Goal: Information Seeking & Learning: Learn about a topic

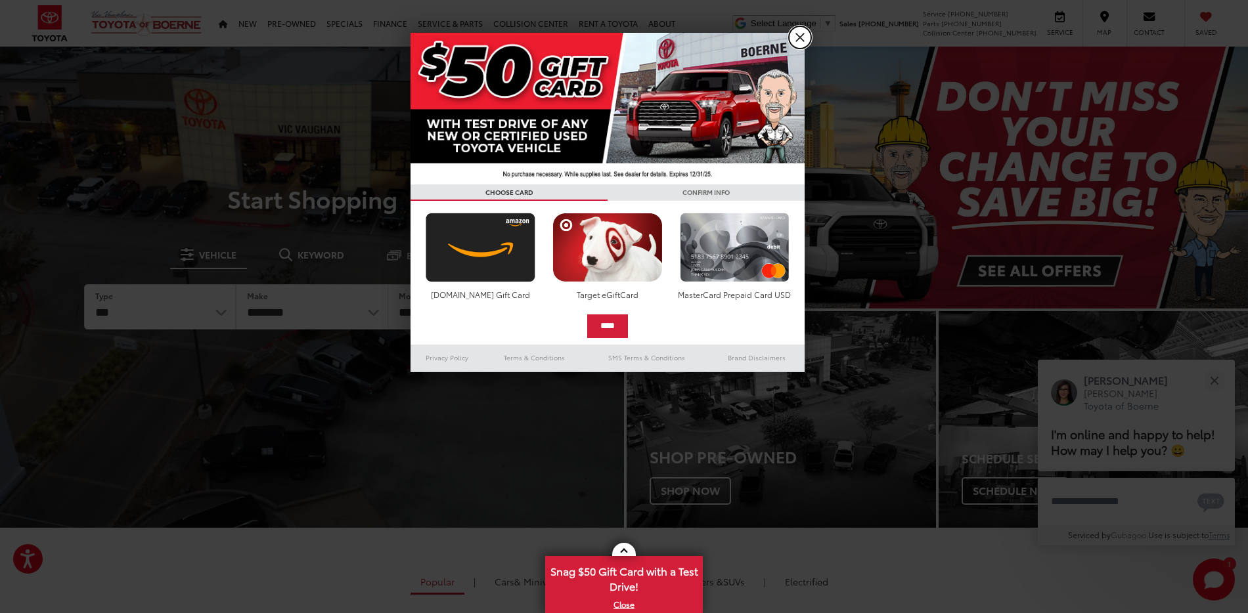
click at [804, 31] on link "X" at bounding box center [800, 37] width 22 height 22
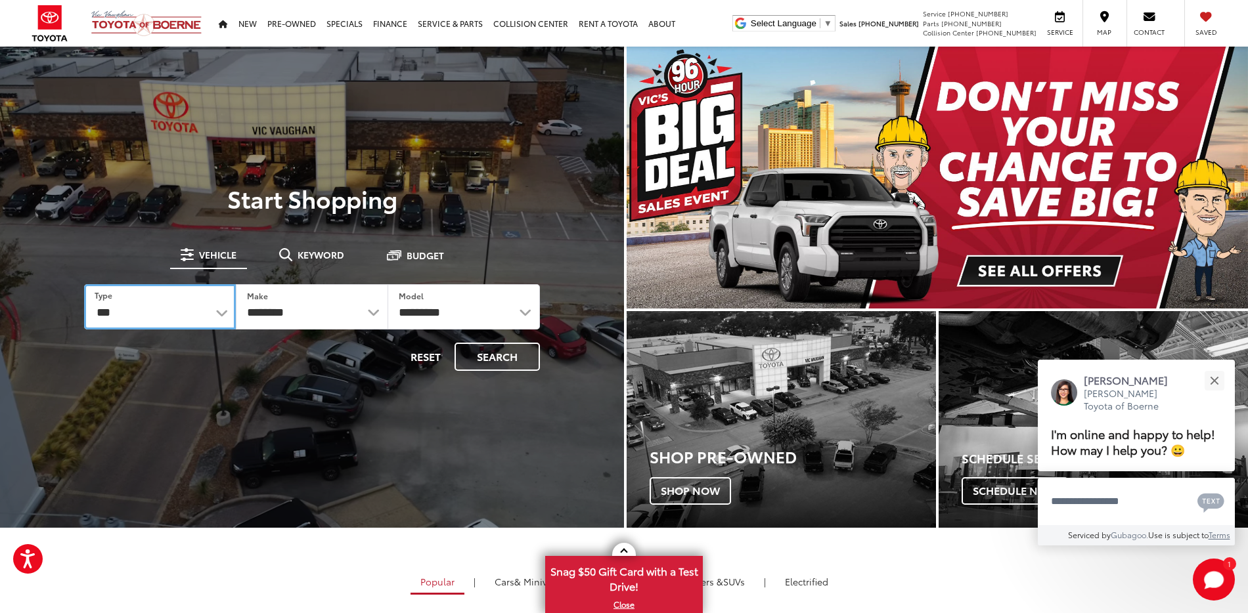
click at [208, 315] on select "*** *** **** *********" at bounding box center [160, 306] width 152 height 45
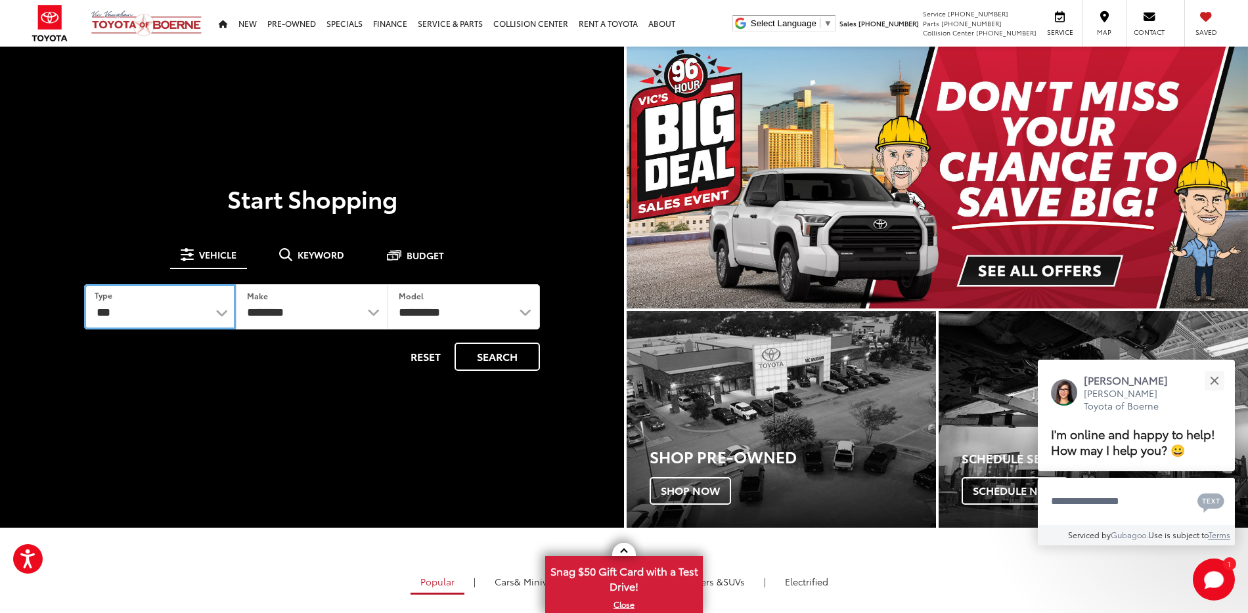
select select "******"
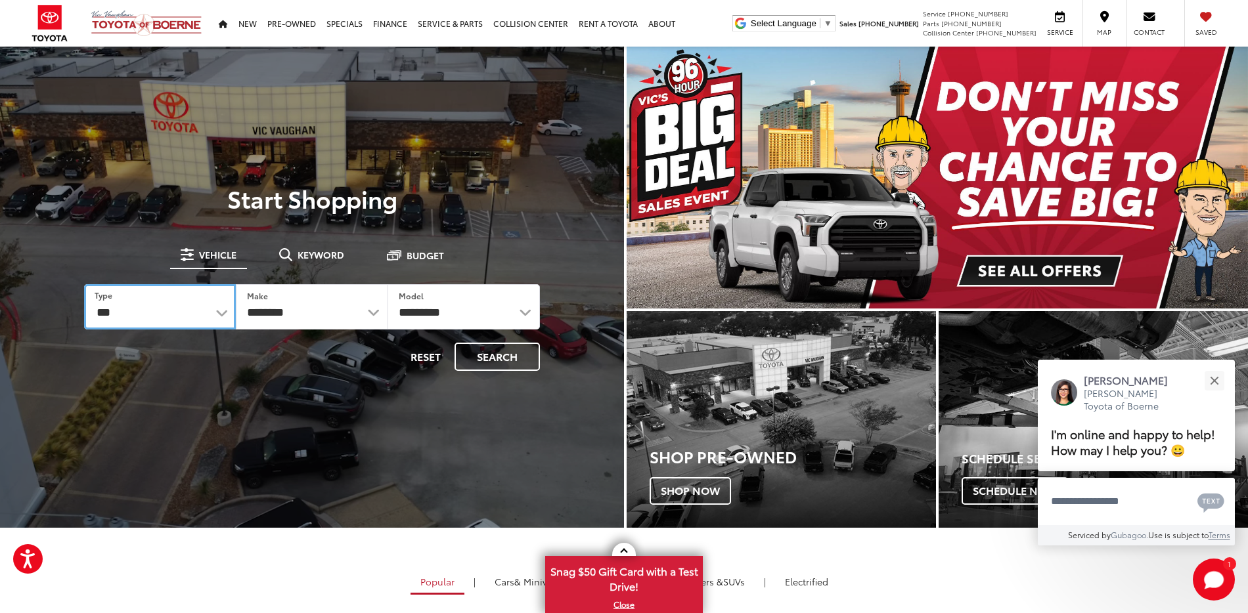
click at [84, 284] on select "*** *** **** *********" at bounding box center [160, 306] width 152 height 45
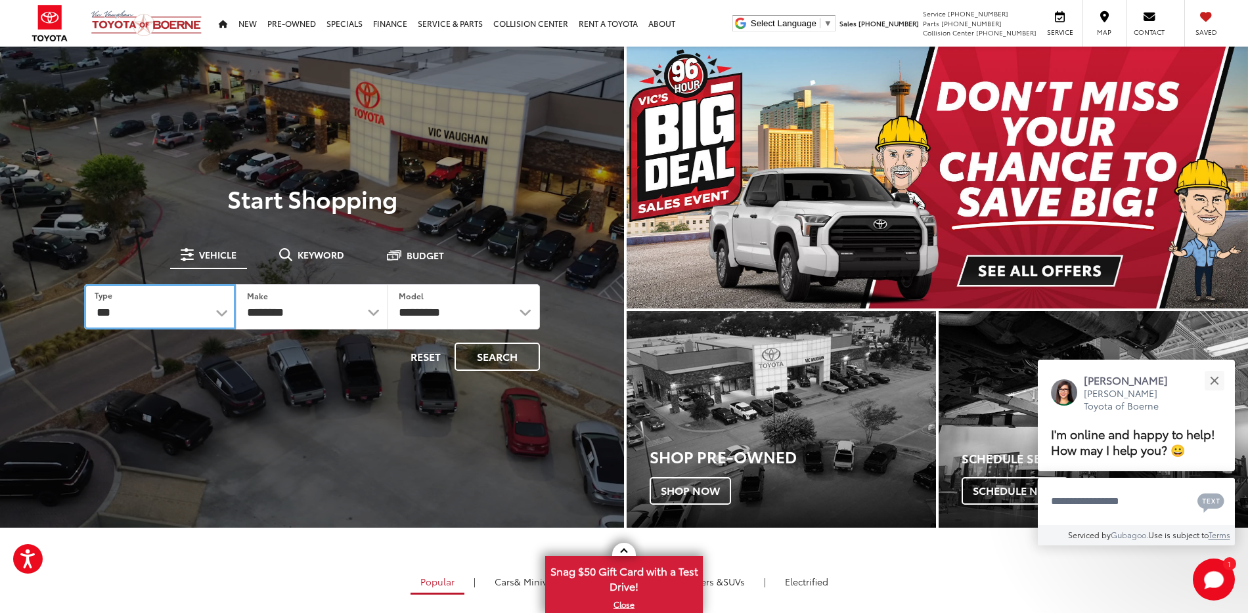
select select
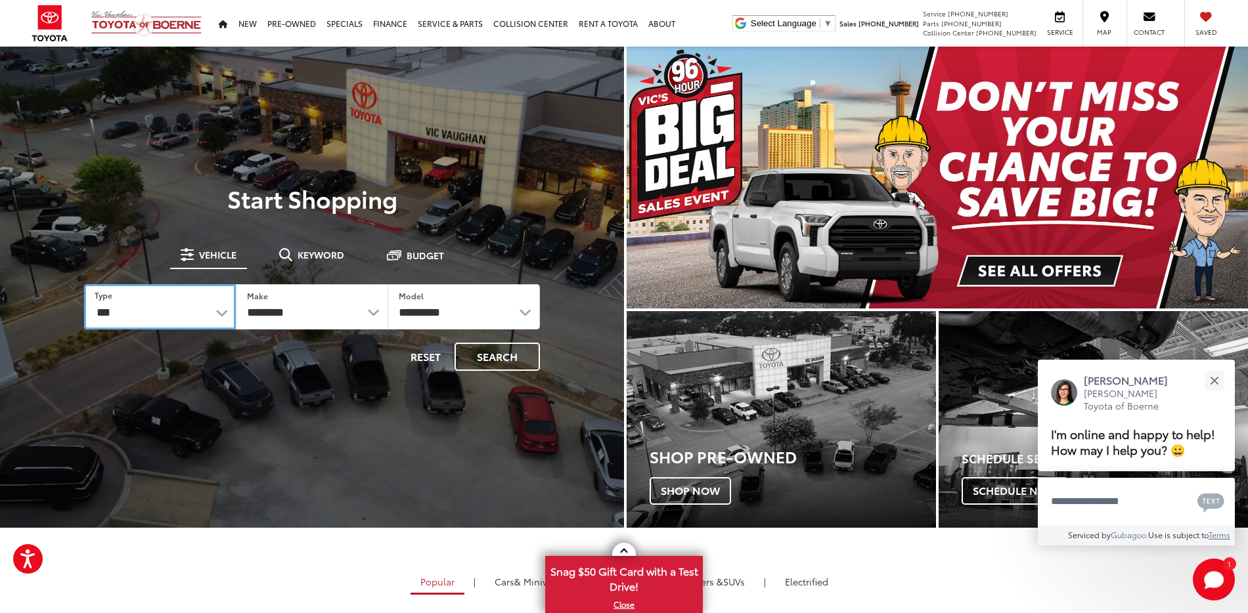
select select
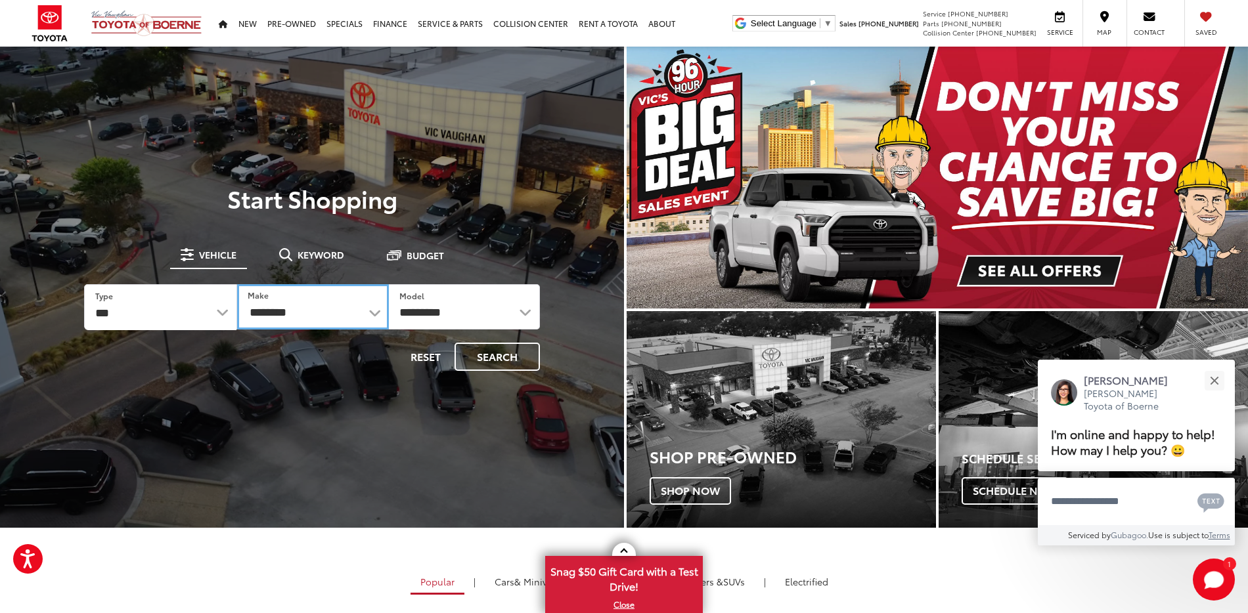
click at [289, 328] on select "**********" at bounding box center [312, 306] width 151 height 45
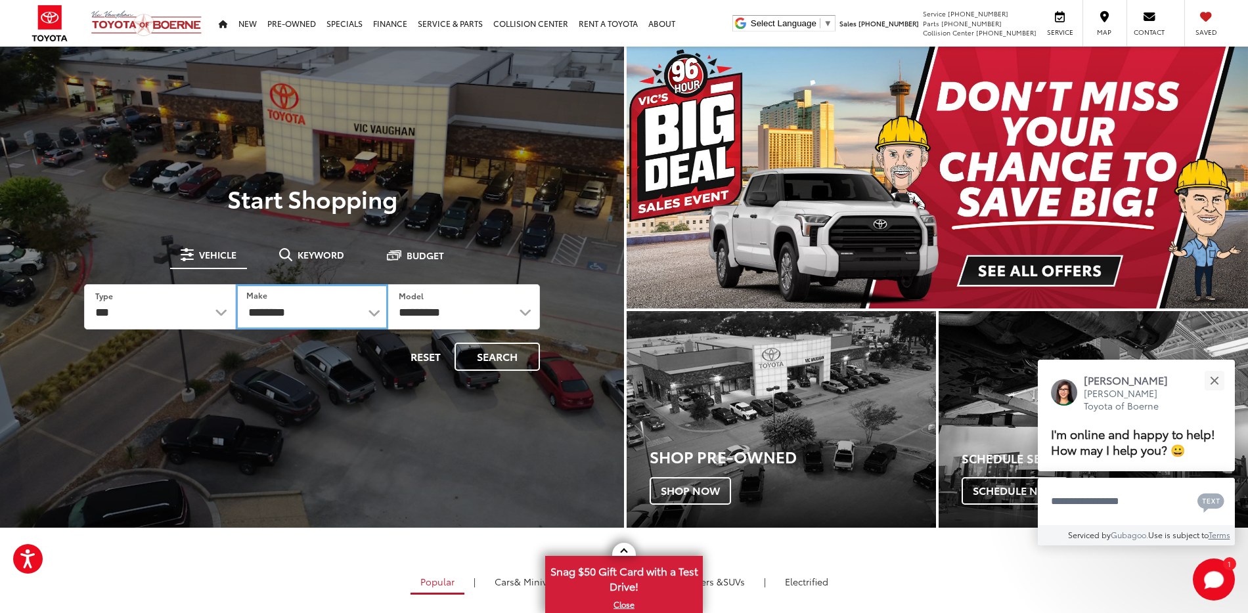
select select "*****"
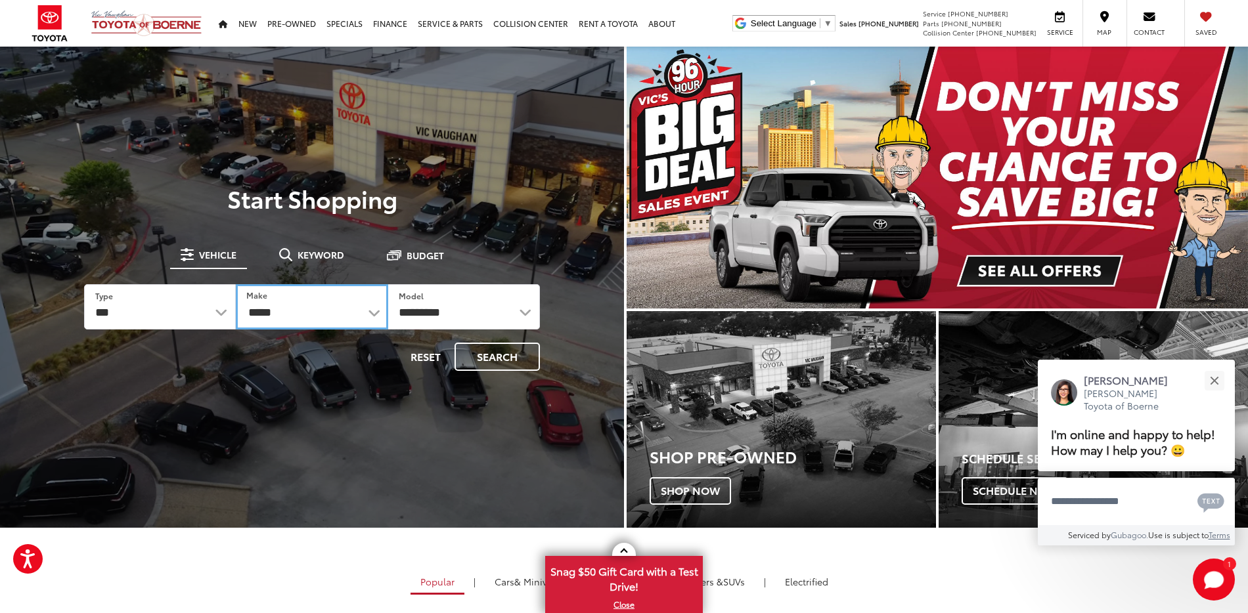
click at [236, 284] on select "**********" at bounding box center [312, 306] width 152 height 45
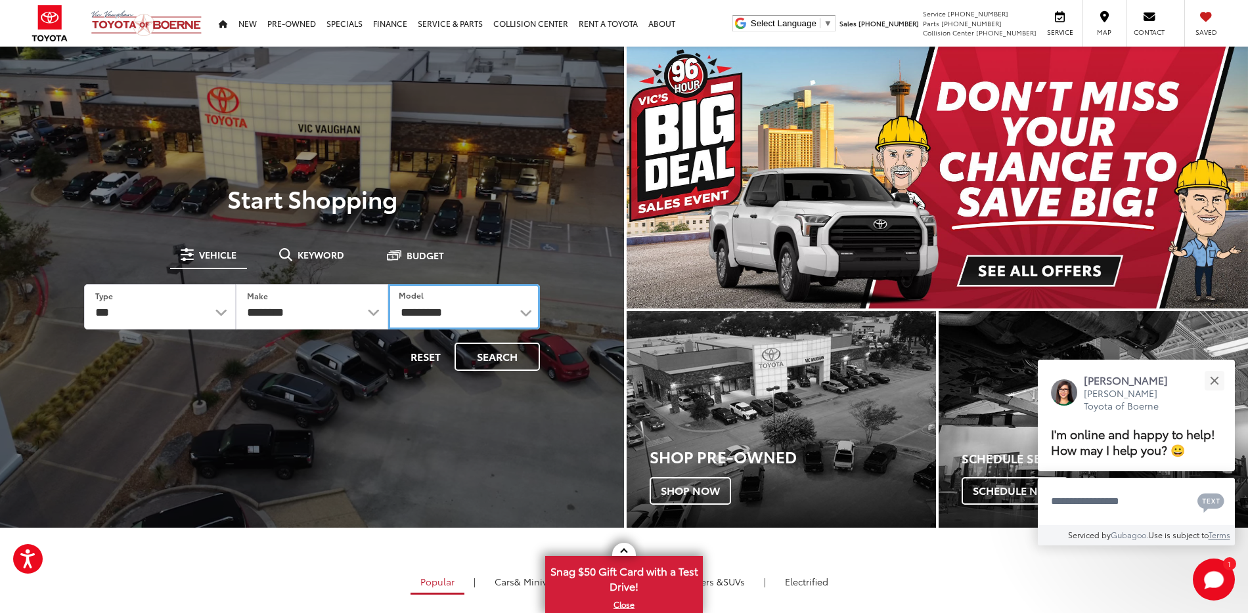
click at [462, 315] on select "********* ** ** ****** ****** ******* ******* ******* ** *******" at bounding box center [464, 306] width 152 height 45
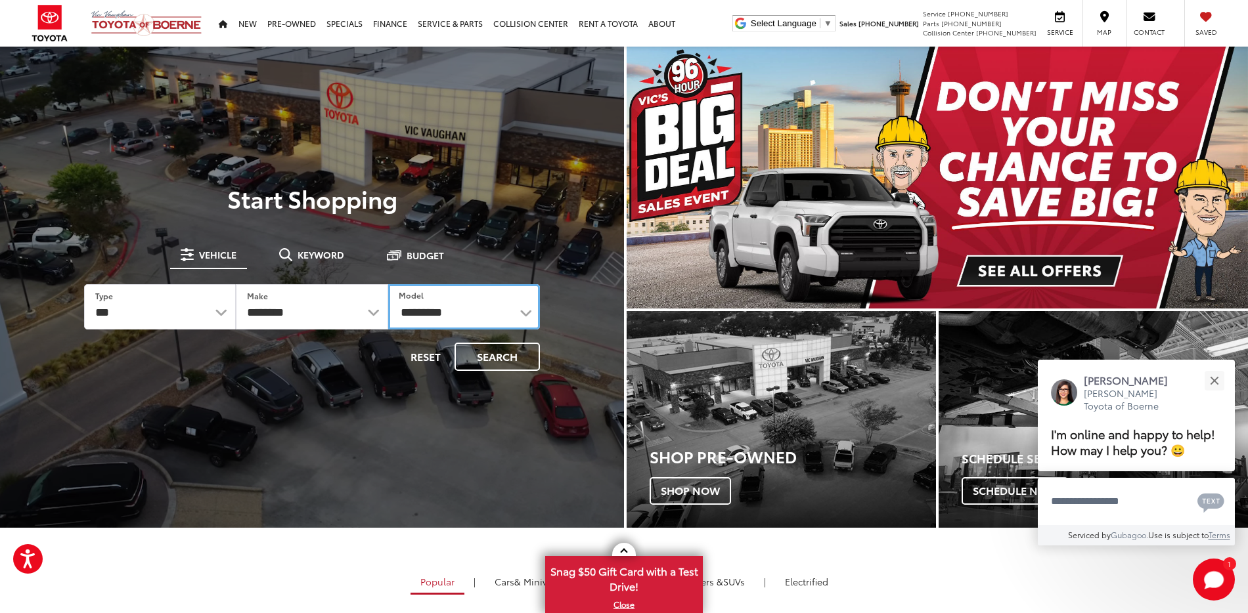
select select "**"
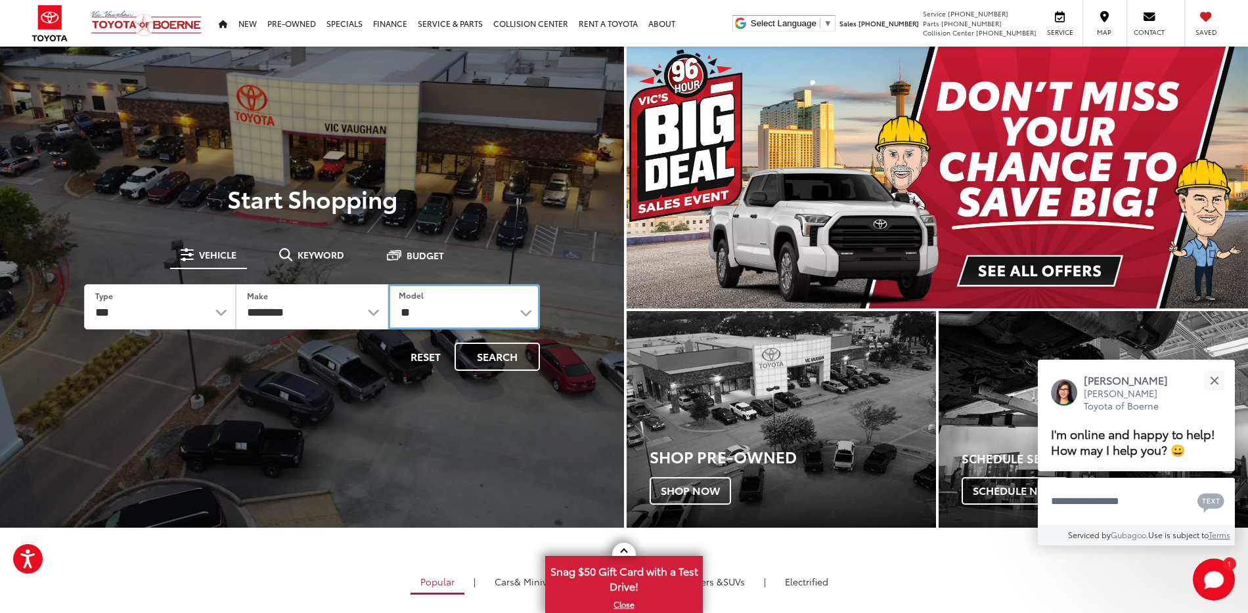
click at [388, 284] on select "********* ** ** ****** ****** ******* ******* ******* ** *******" at bounding box center [464, 306] width 152 height 45
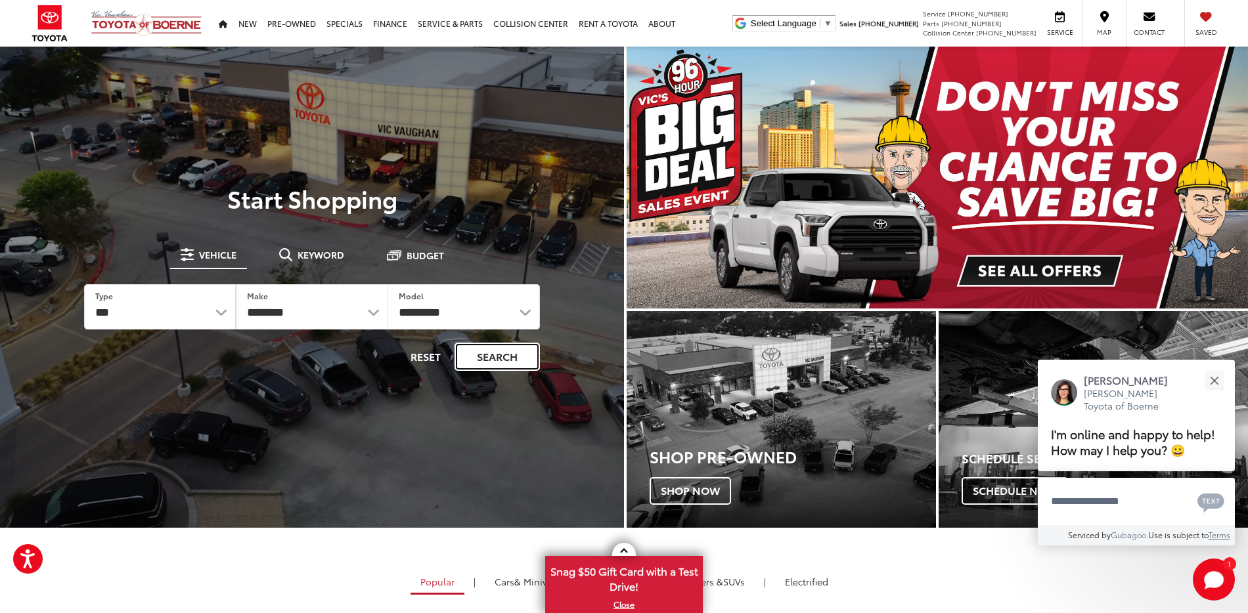
click at [502, 356] on button "Search" at bounding box center [496, 357] width 85 height 28
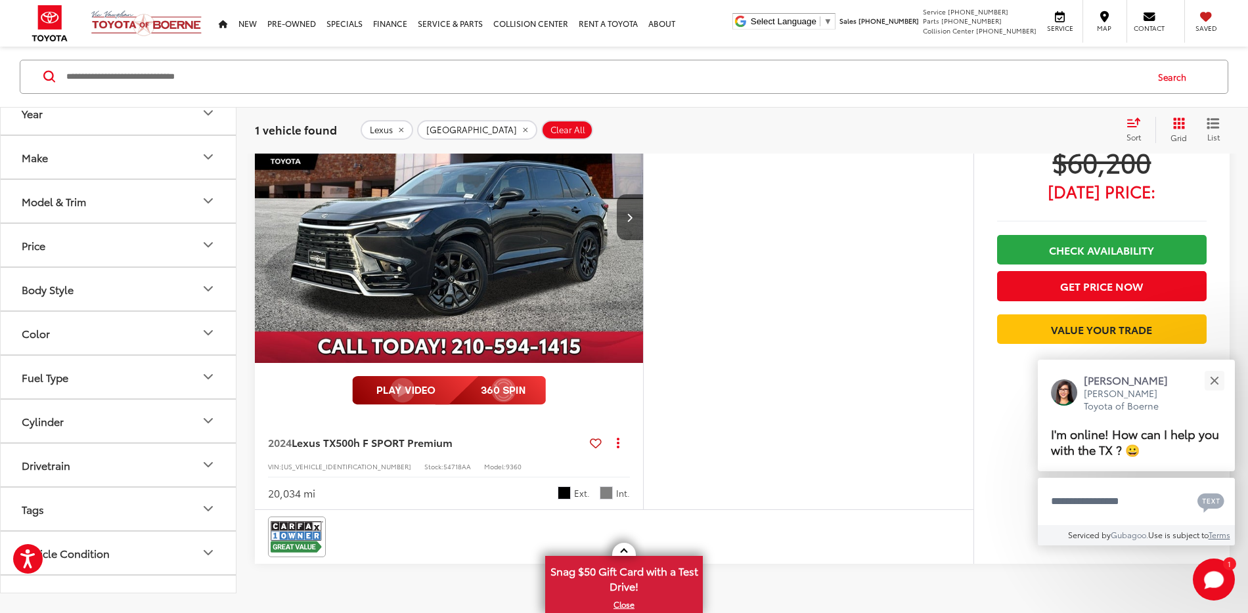
scroll to position [196, 0]
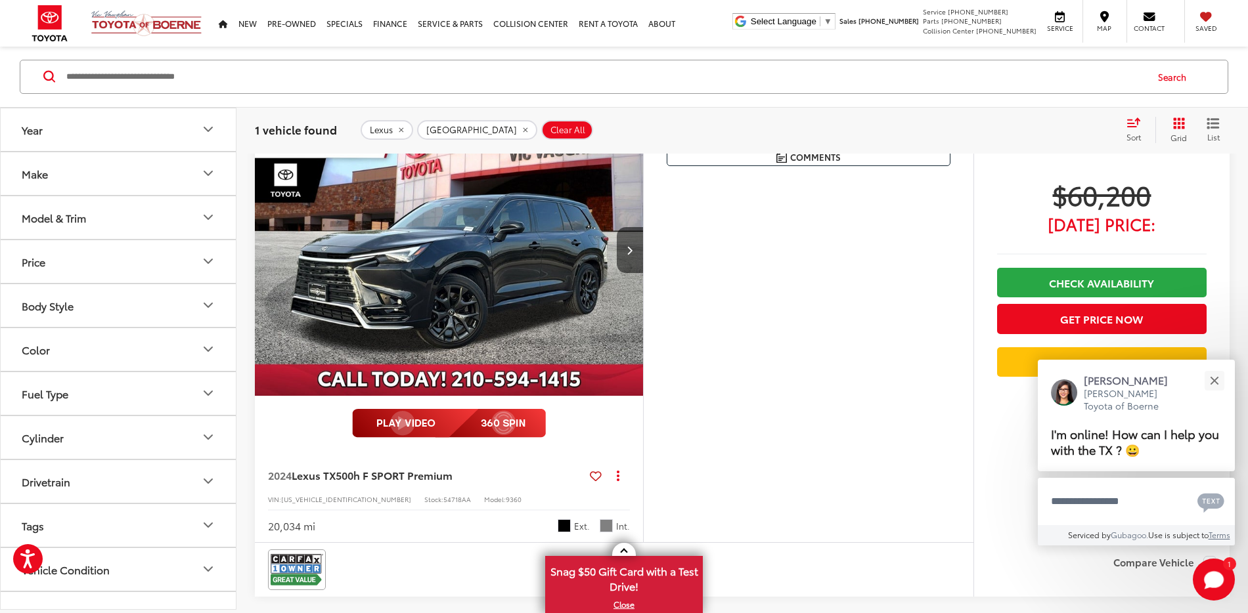
click at [439, 246] on img "2024 Lexus TX 500h F SPORT Premium 0" at bounding box center [449, 250] width 390 height 292
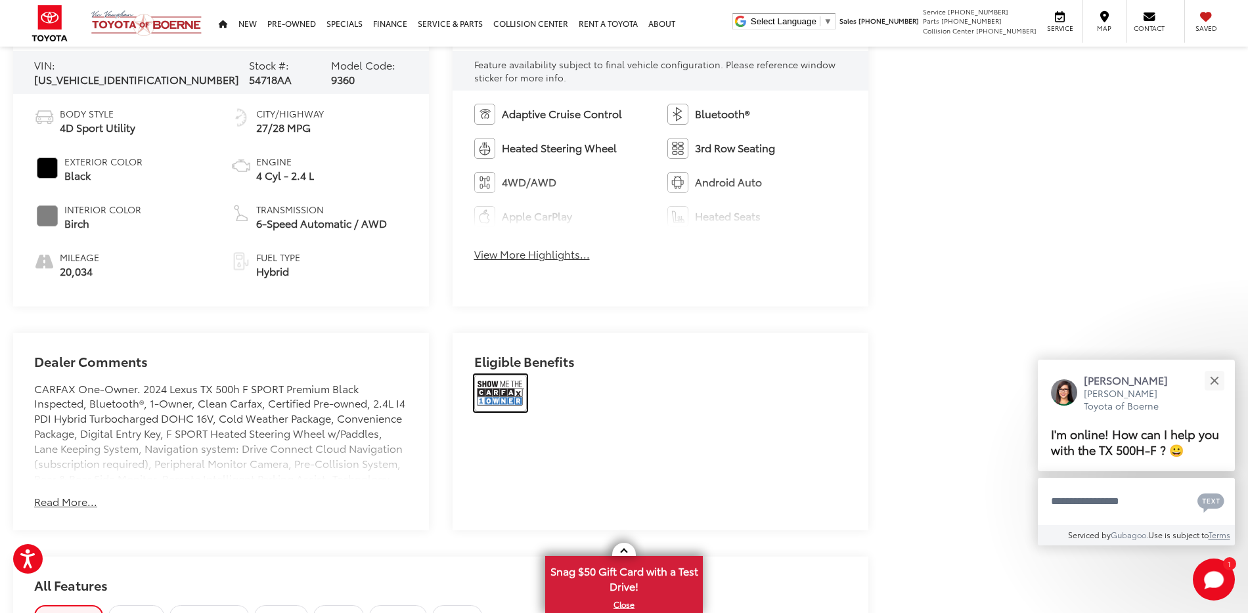
click at [503, 393] on img at bounding box center [500, 393] width 53 height 37
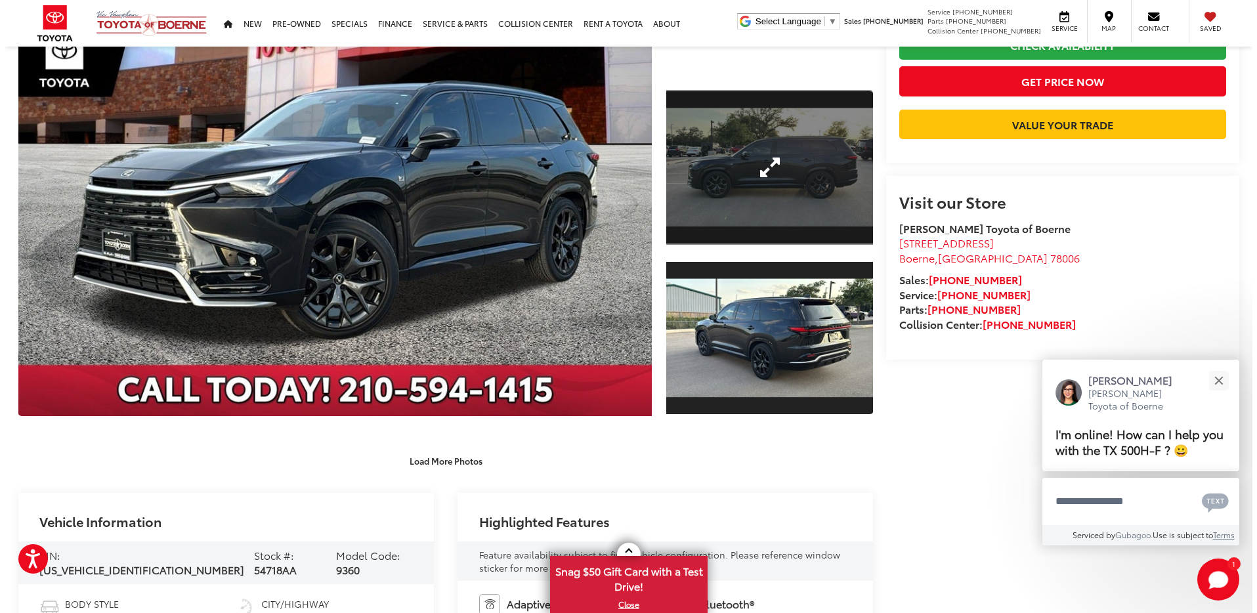
scroll to position [197, 0]
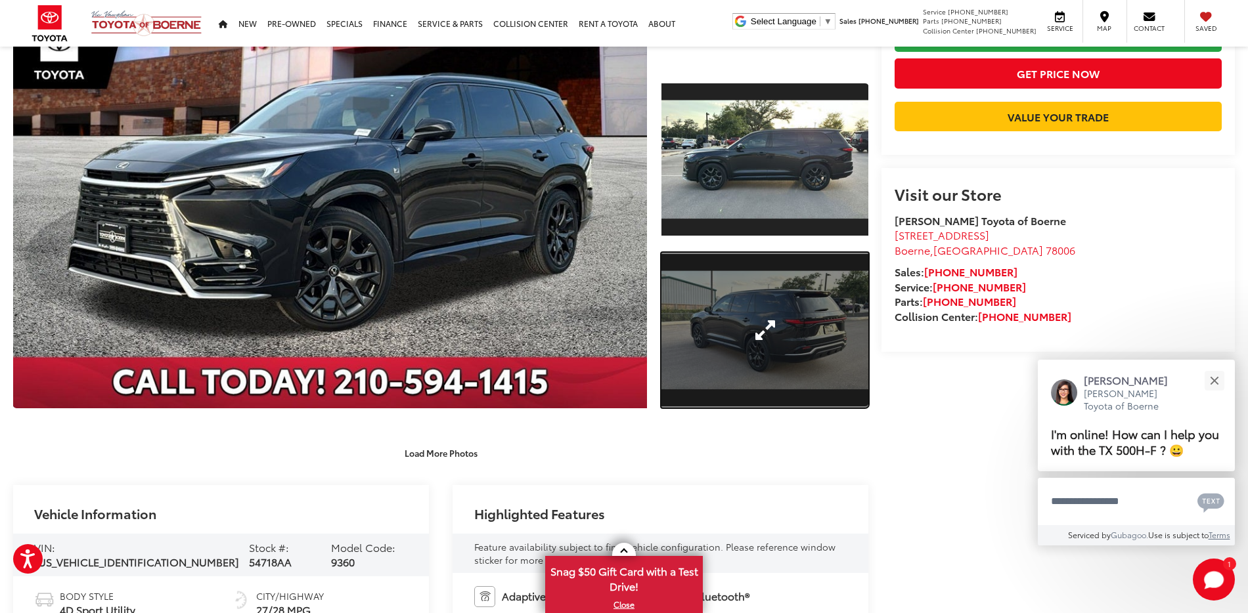
click at [773, 330] on link "Expand Photo 2" at bounding box center [764, 330] width 207 height 155
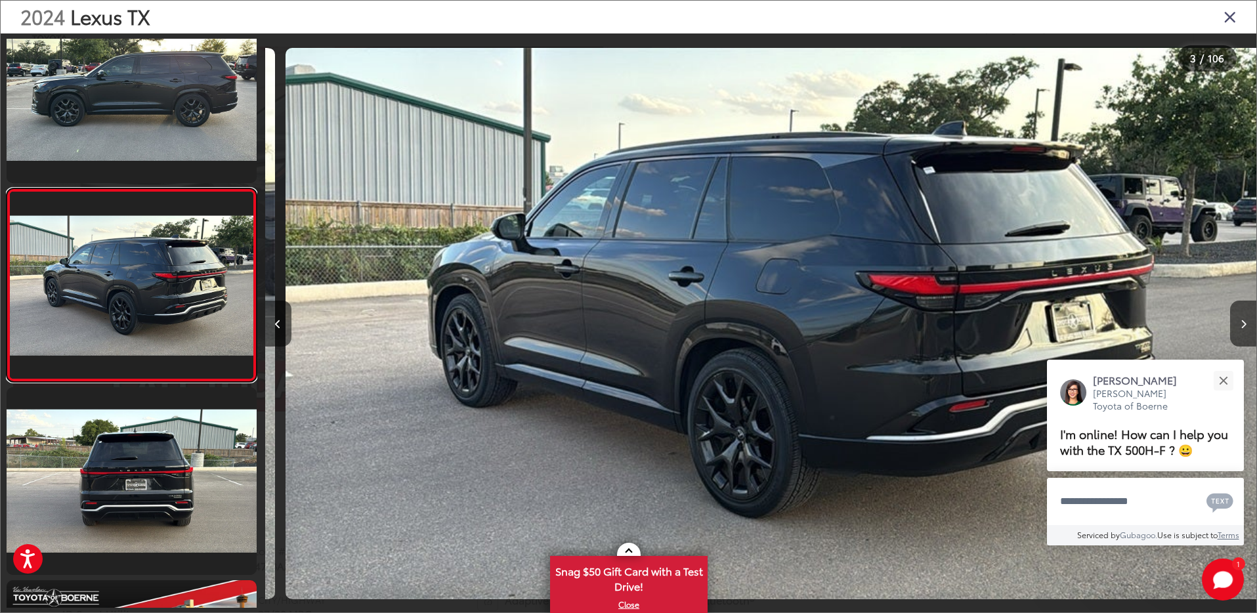
scroll to position [0, 1984]
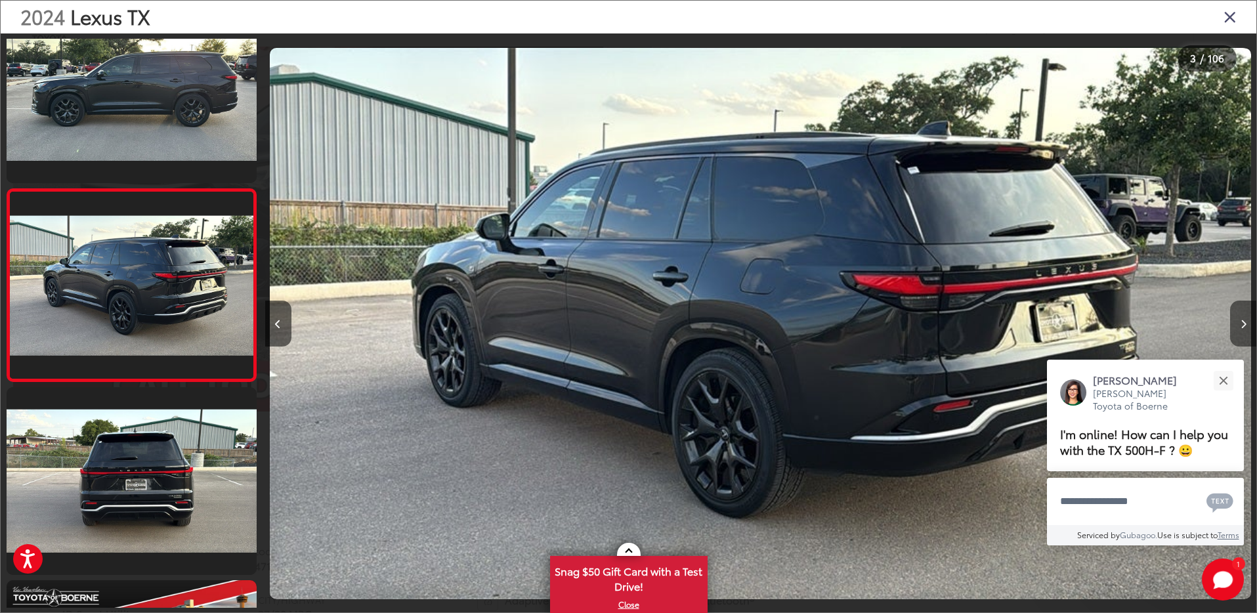
click at [1243, 324] on icon "Next image" at bounding box center [1244, 324] width 6 height 9
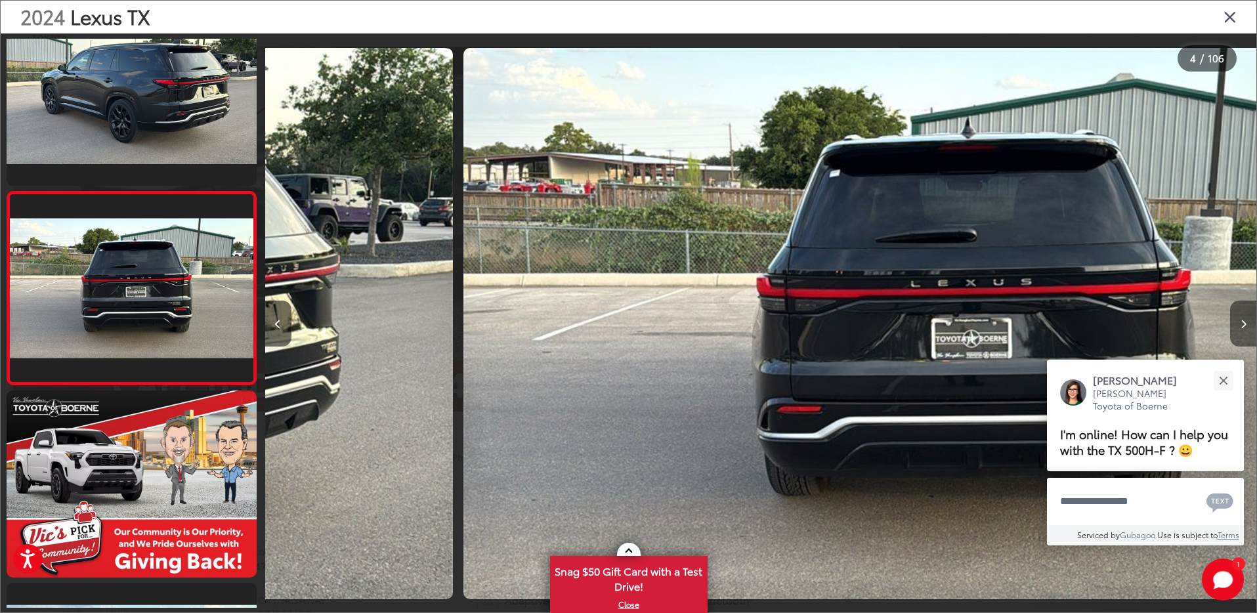
scroll to position [429, 0]
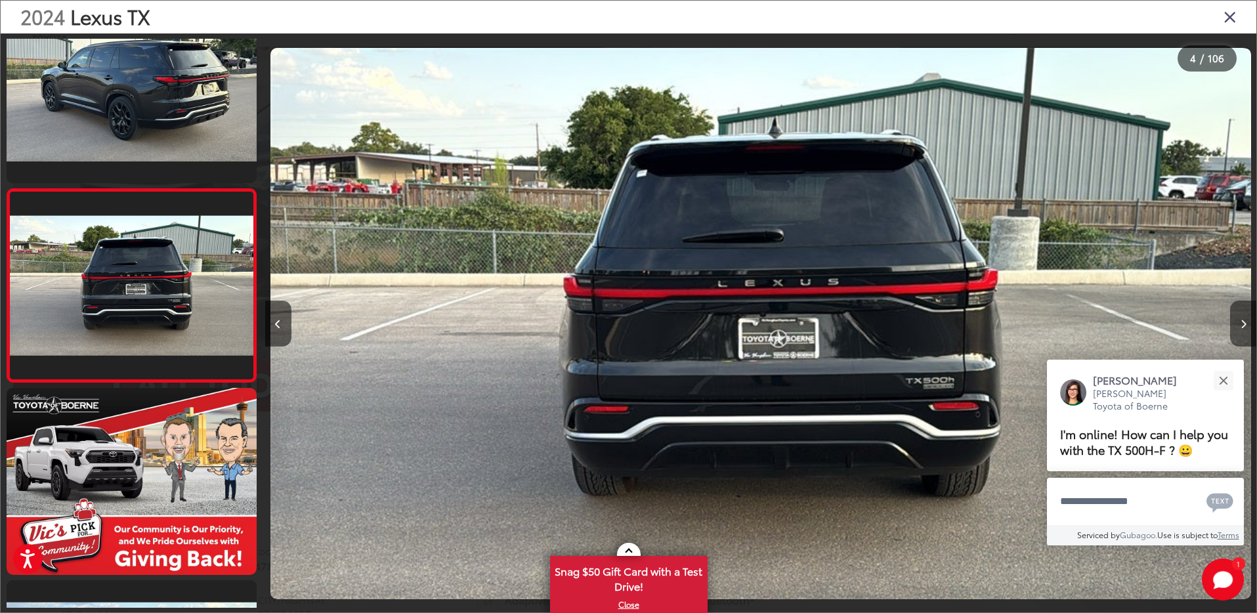
click at [1243, 324] on icon "Next image" at bounding box center [1244, 324] width 6 height 9
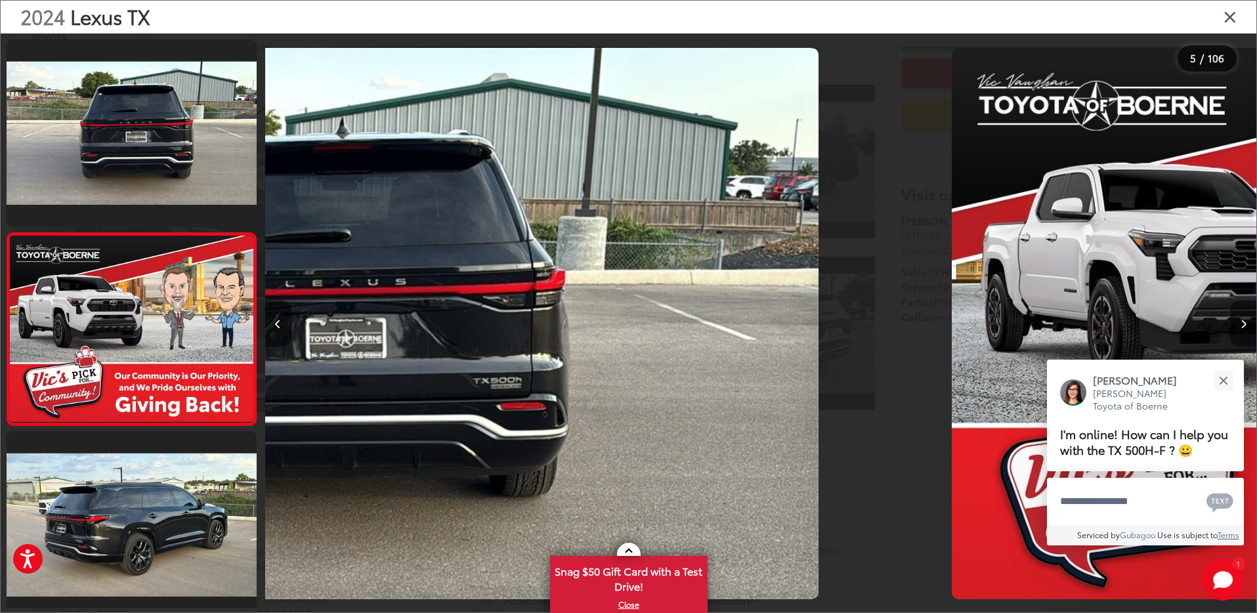
scroll to position [622, 0]
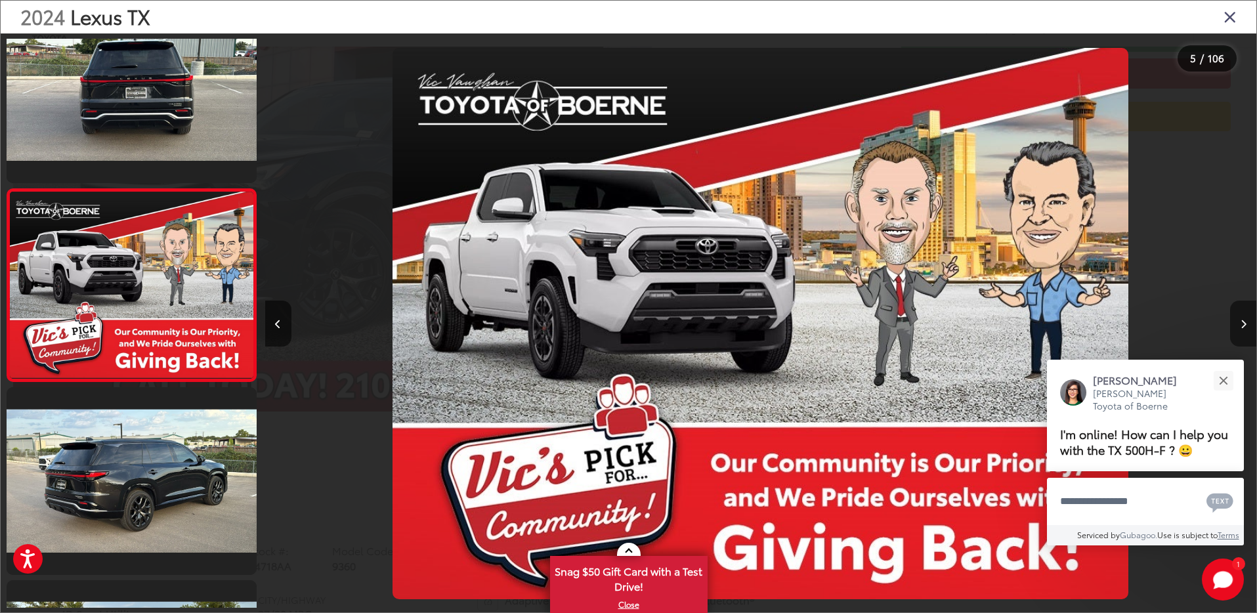
click at [1243, 324] on icon "Next image" at bounding box center [1244, 324] width 6 height 9
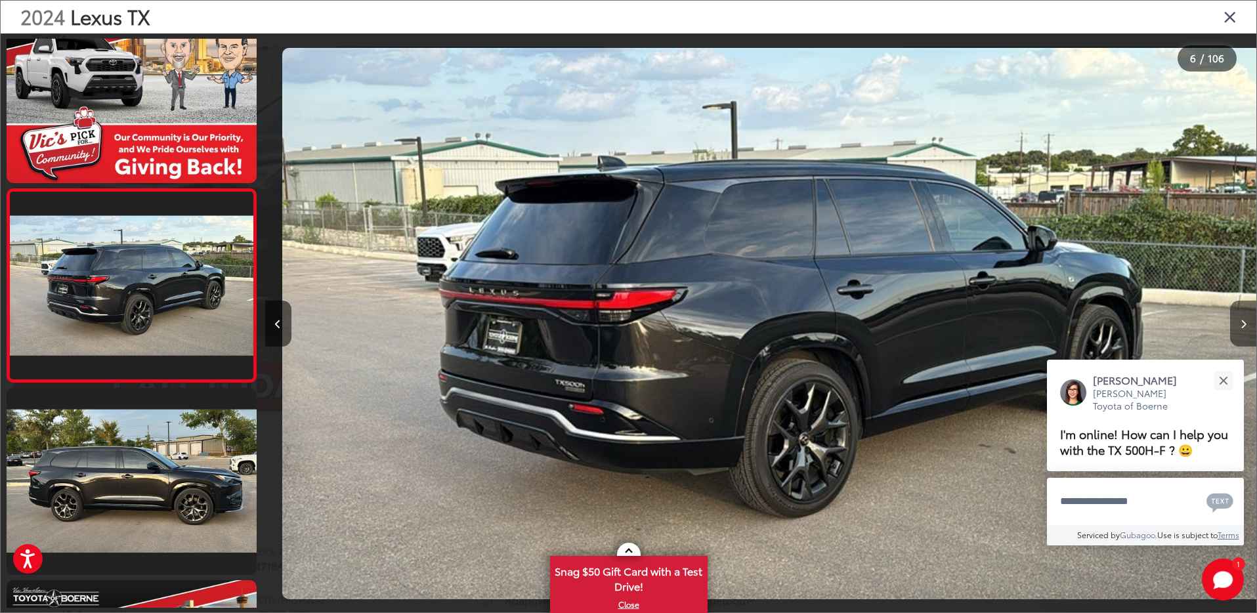
scroll to position [0, 4959]
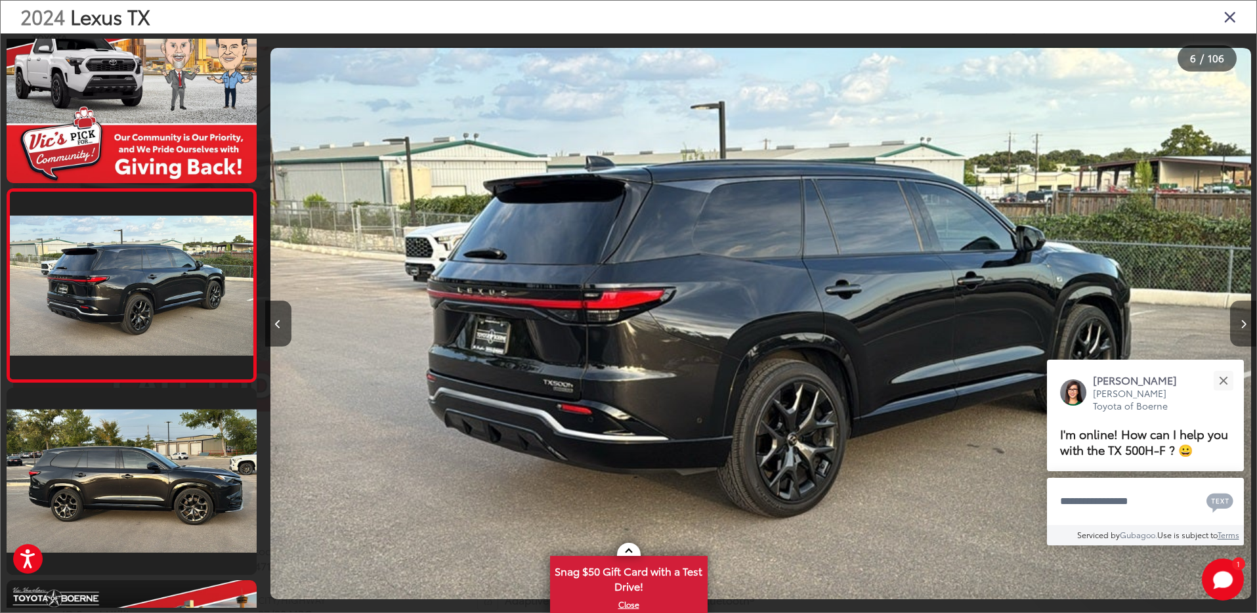
click at [1243, 324] on icon "Next image" at bounding box center [1244, 324] width 6 height 9
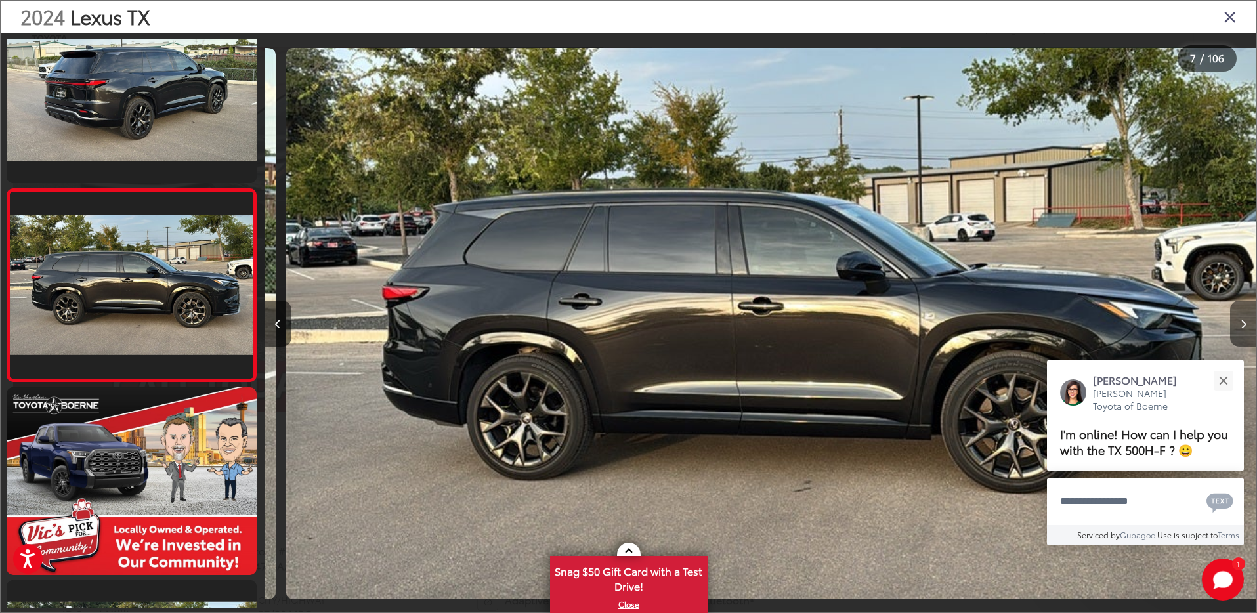
scroll to position [0, 5950]
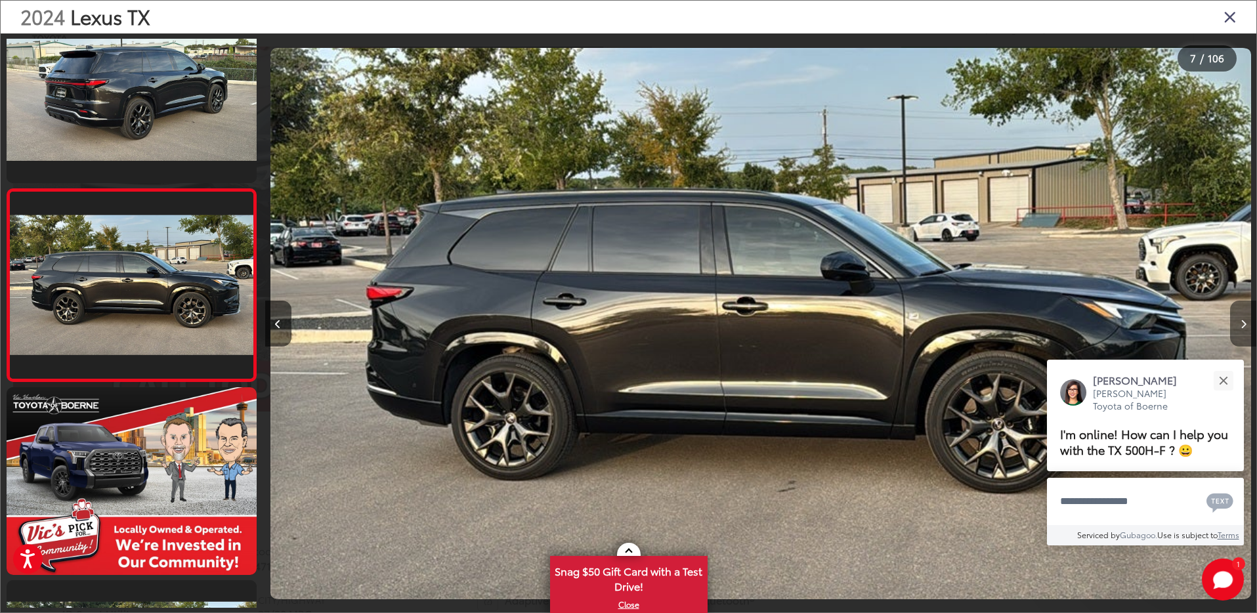
click at [1243, 324] on icon "Next image" at bounding box center [1244, 324] width 6 height 9
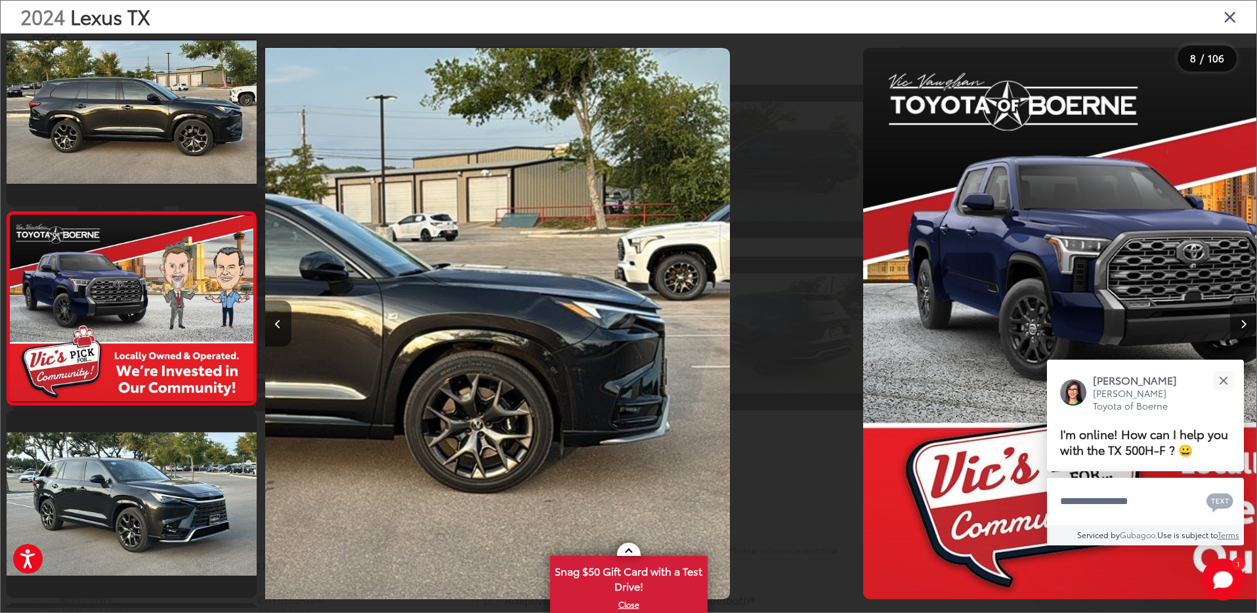
scroll to position [1200, 0]
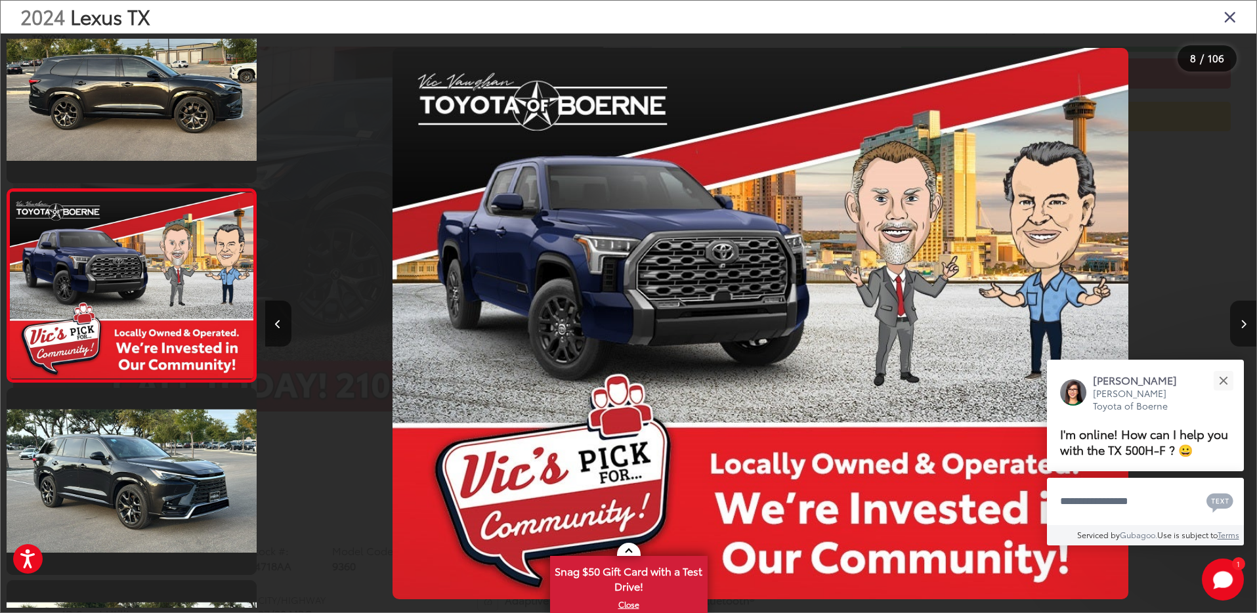
click at [1243, 324] on icon "Next image" at bounding box center [1244, 324] width 6 height 9
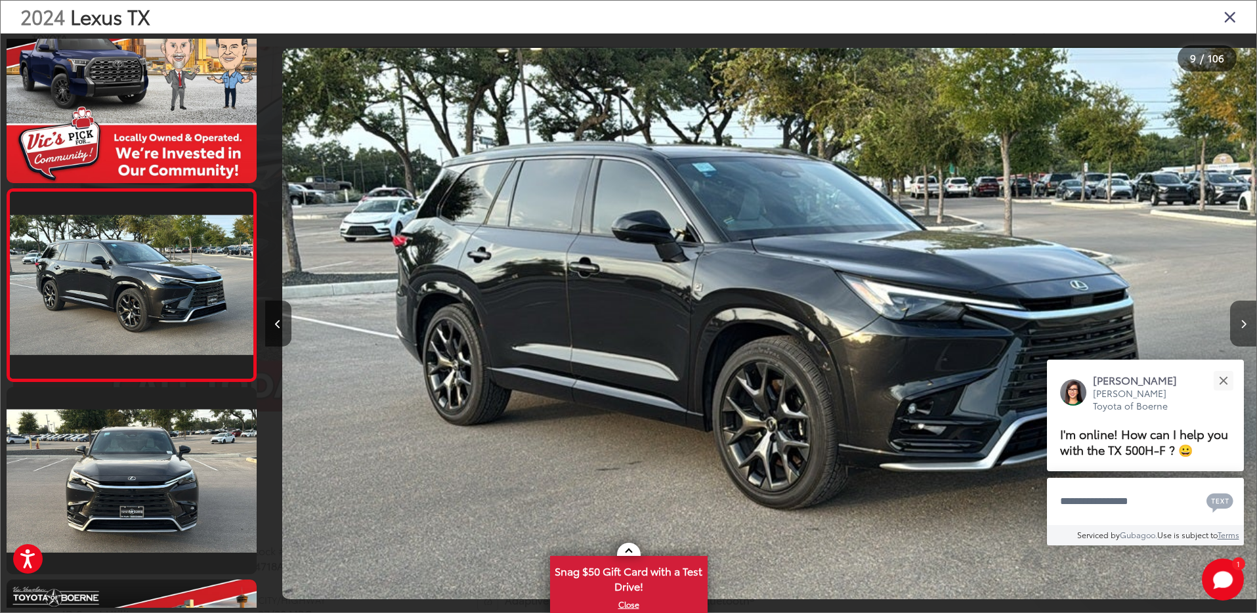
scroll to position [0, 7934]
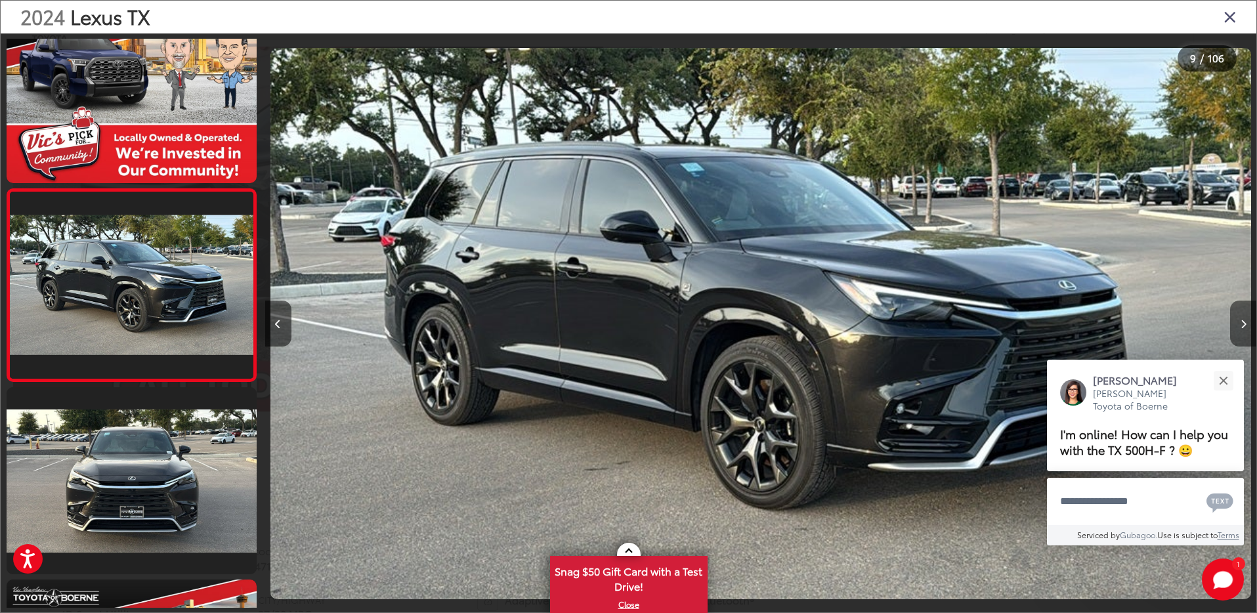
click at [1244, 323] on icon "Next image" at bounding box center [1244, 324] width 6 height 9
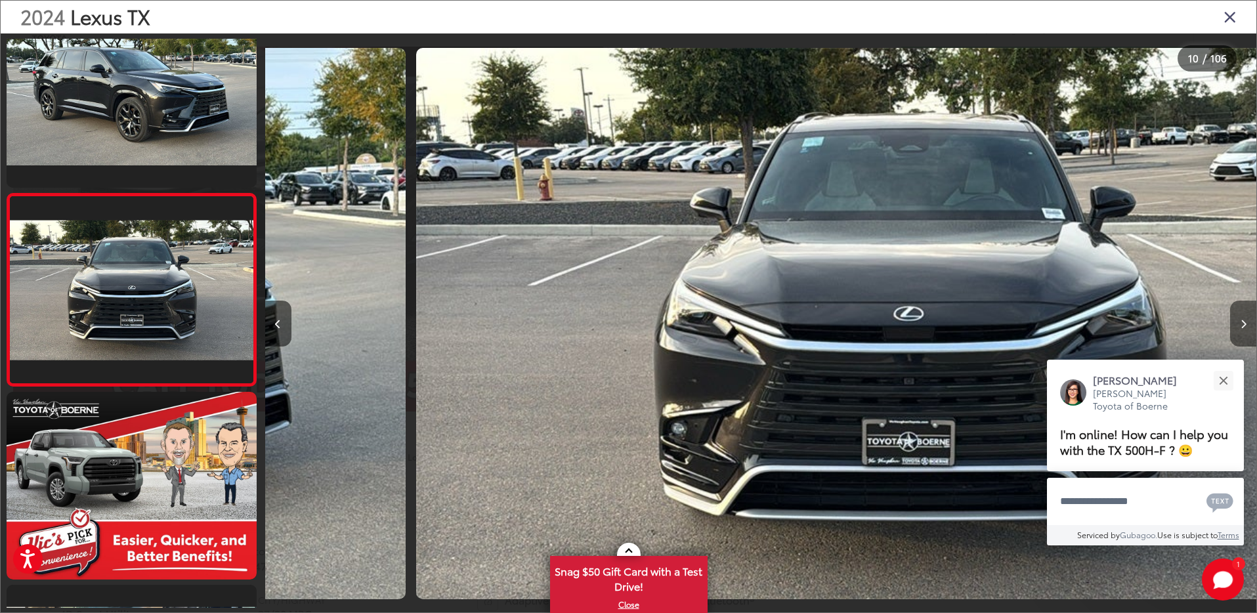
scroll to position [1585, 0]
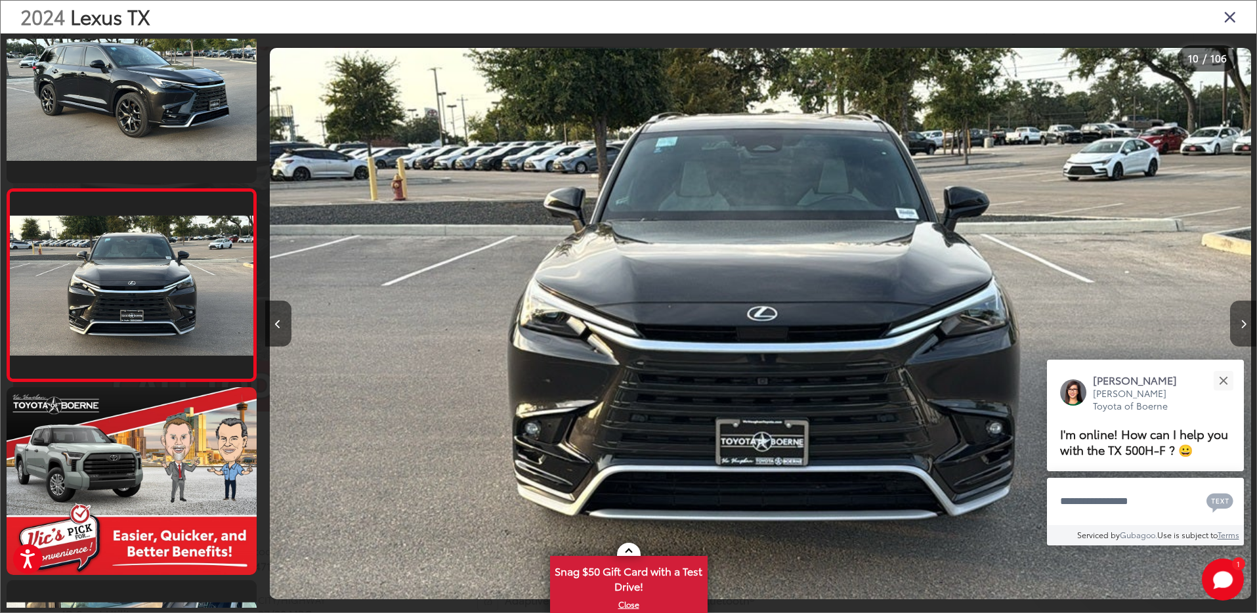
click at [1244, 323] on icon "Next image" at bounding box center [1244, 324] width 6 height 9
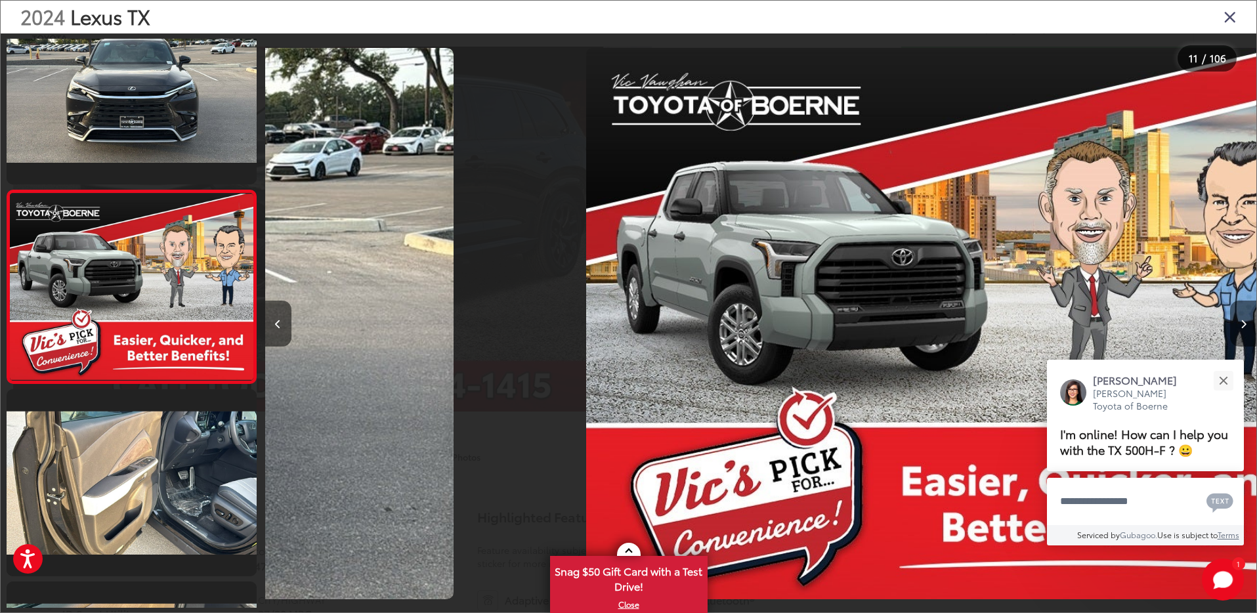
scroll to position [0, 0]
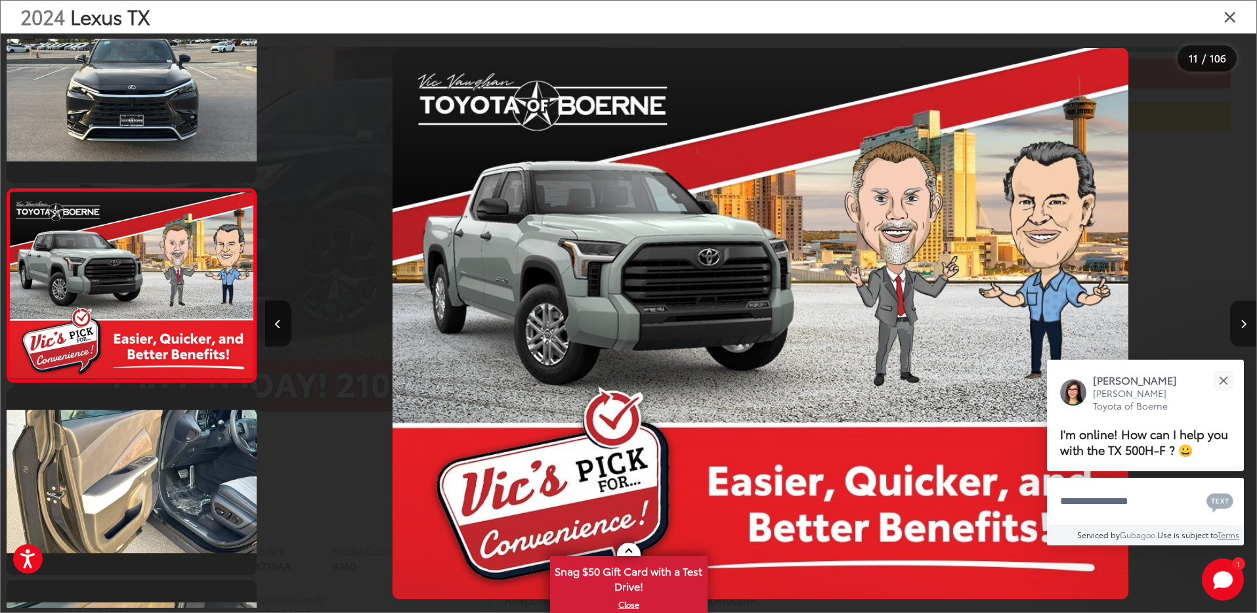
click at [1244, 323] on icon "Next image" at bounding box center [1244, 324] width 6 height 9
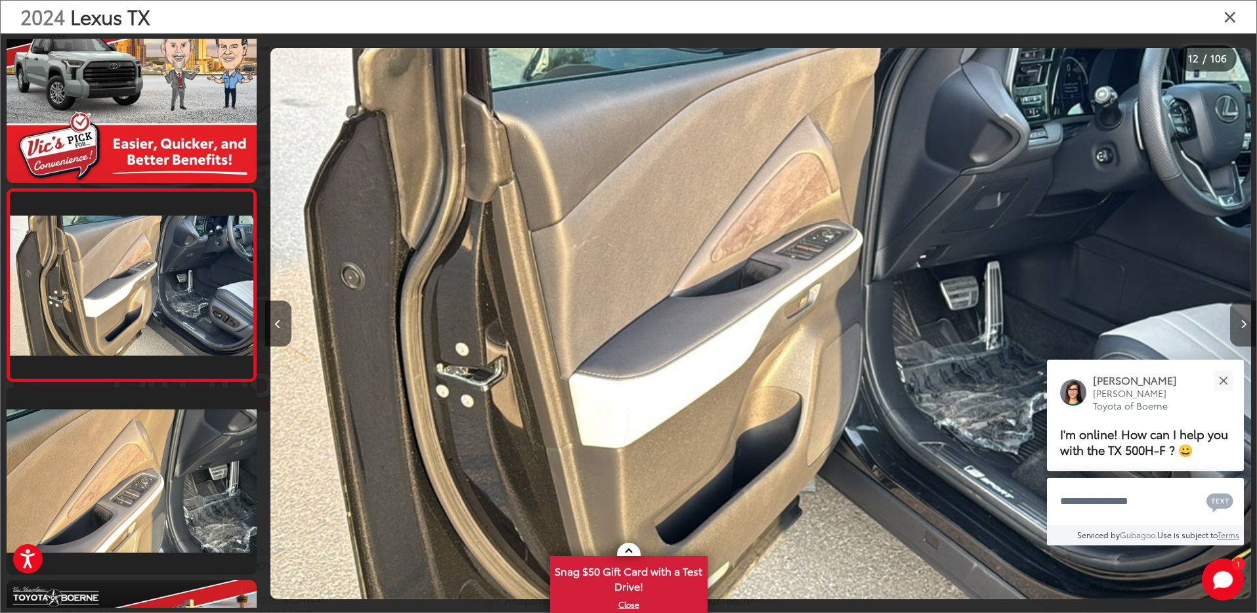
click at [1244, 323] on icon "Next image" at bounding box center [1244, 324] width 6 height 9
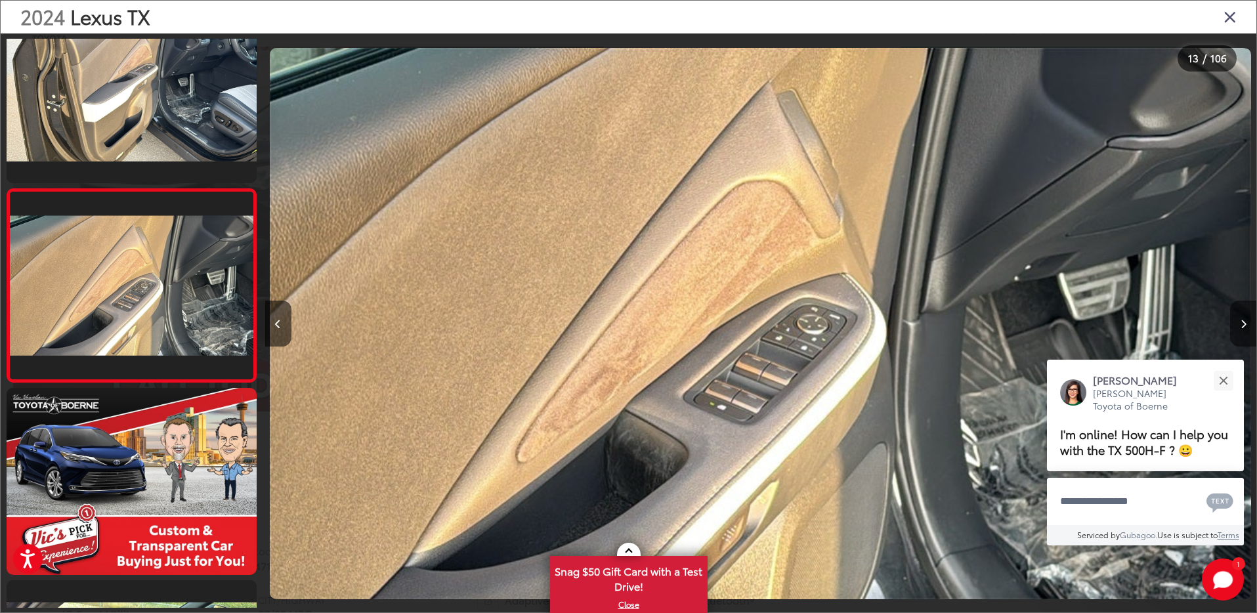
click at [1244, 323] on icon "Next image" at bounding box center [1244, 324] width 6 height 9
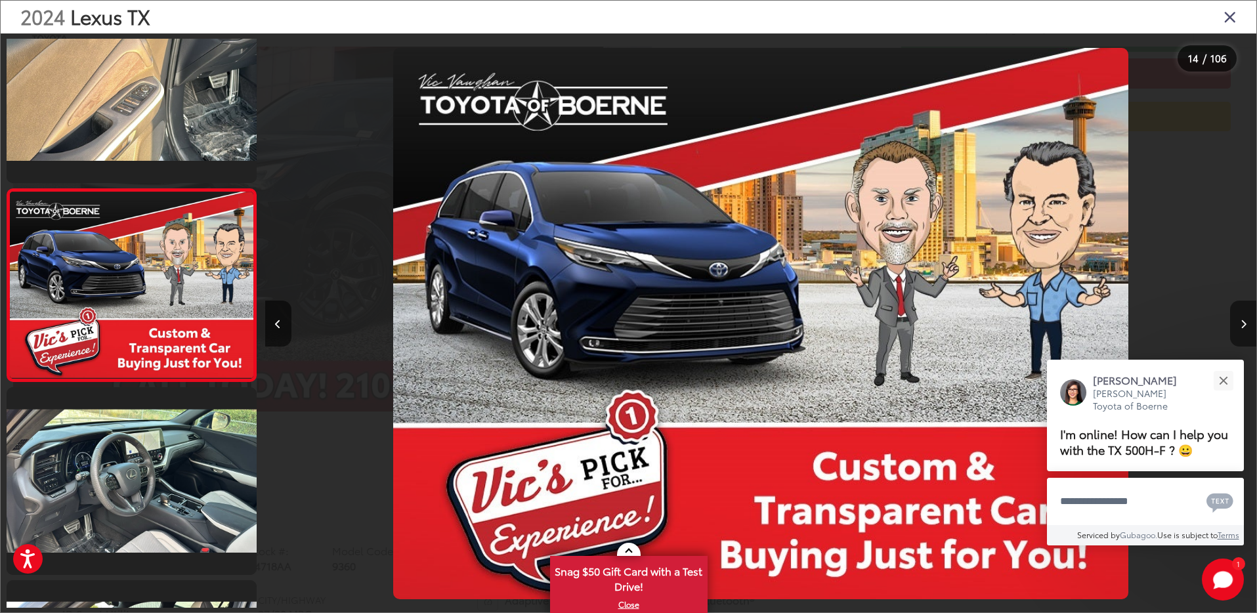
click at [1244, 323] on icon "Next image" at bounding box center [1244, 324] width 6 height 9
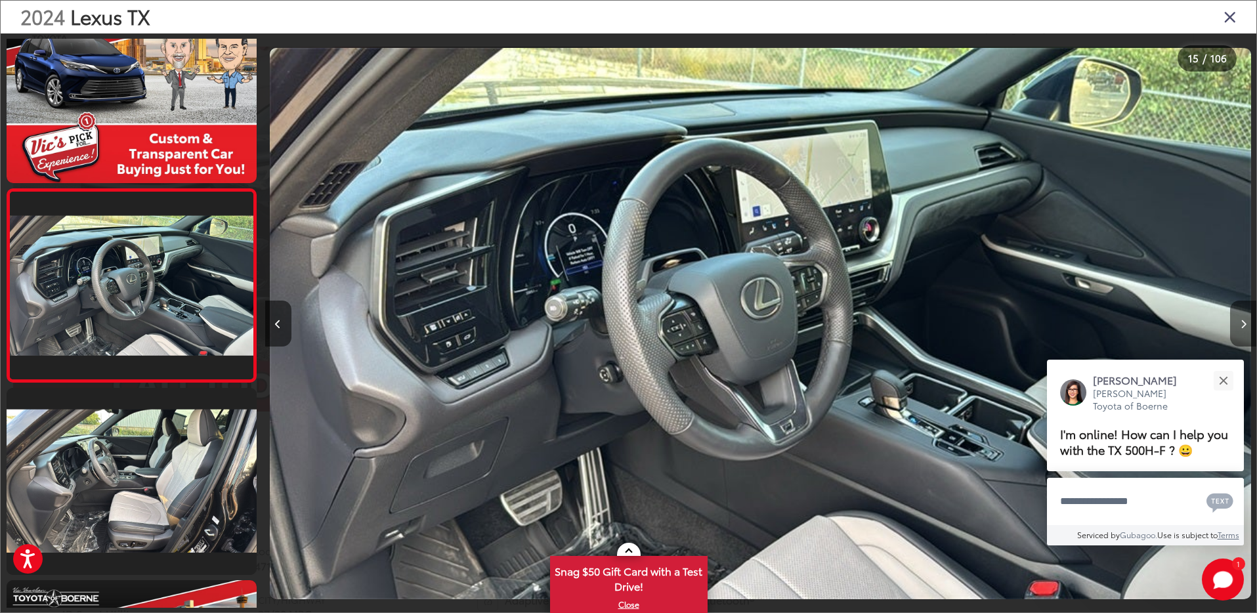
click at [1244, 323] on icon "Next image" at bounding box center [1244, 324] width 6 height 9
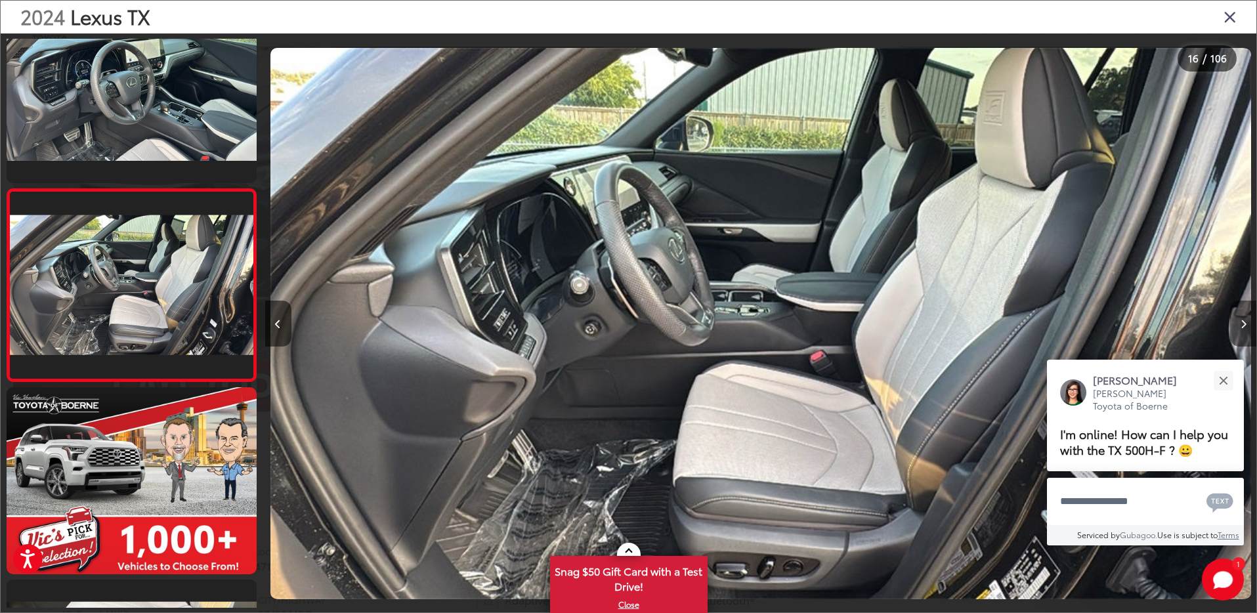
click at [1244, 323] on icon "Next image" at bounding box center [1244, 324] width 6 height 9
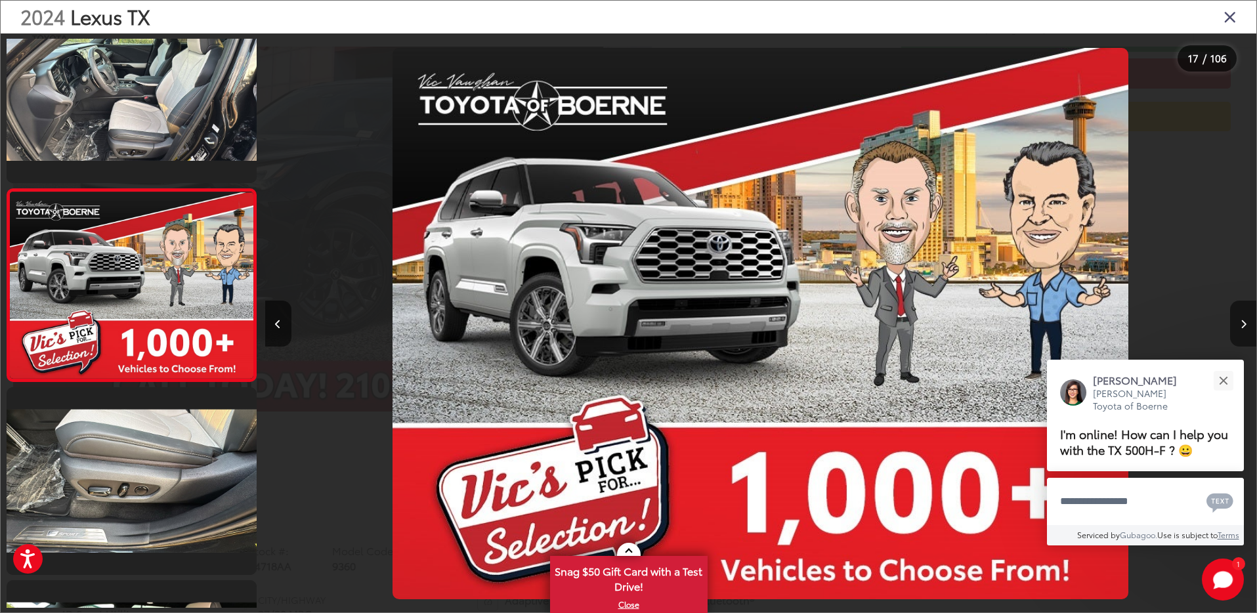
click at [1244, 323] on icon "Next image" at bounding box center [1244, 324] width 6 height 9
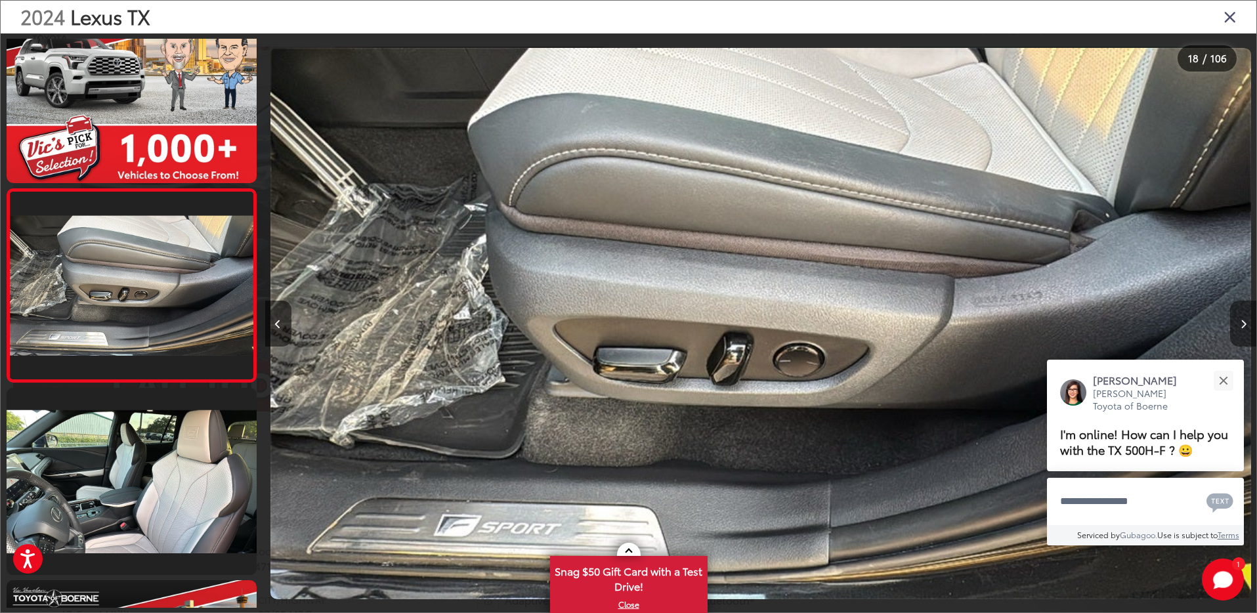
click at [1244, 323] on icon "Next image" at bounding box center [1244, 324] width 6 height 9
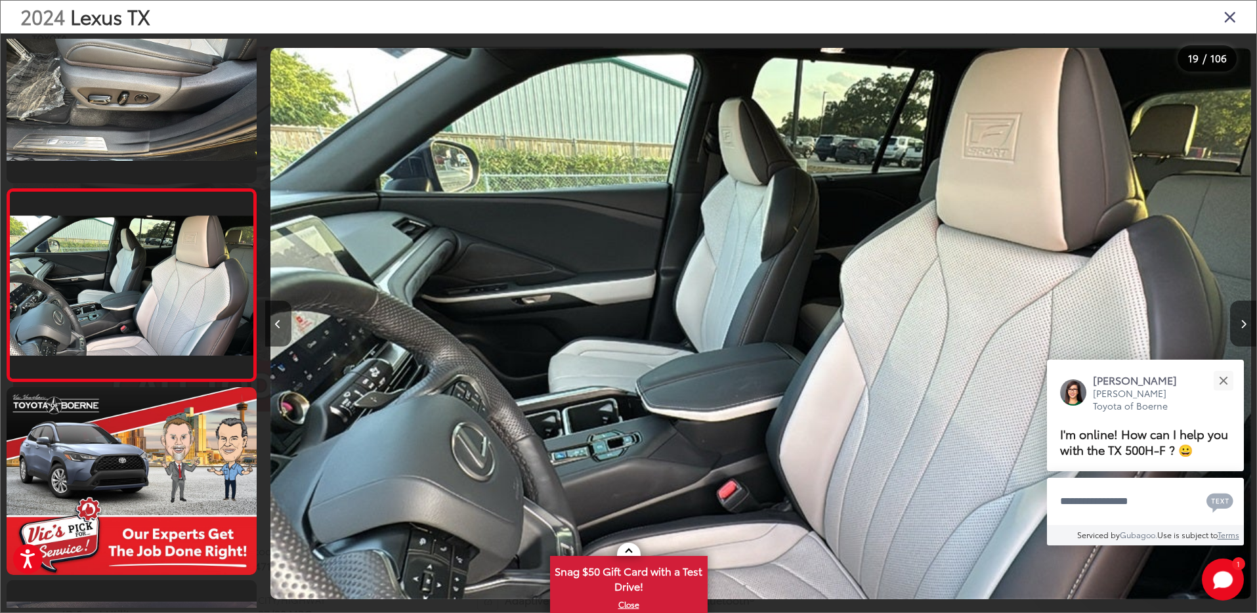
click at [1244, 323] on icon "Next image" at bounding box center [1244, 324] width 6 height 9
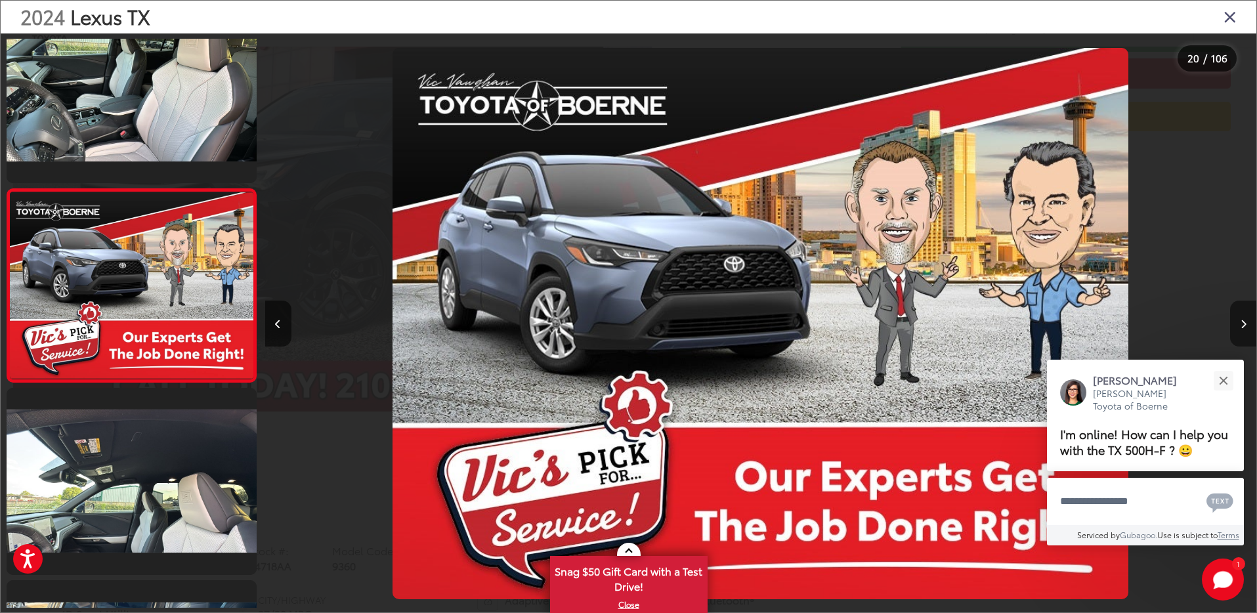
drag, startPoint x: 1244, startPoint y: 323, endPoint x: 1236, endPoint y: 316, distance: 10.7
click at [1236, 316] on button "Next image" at bounding box center [1244, 324] width 26 height 46
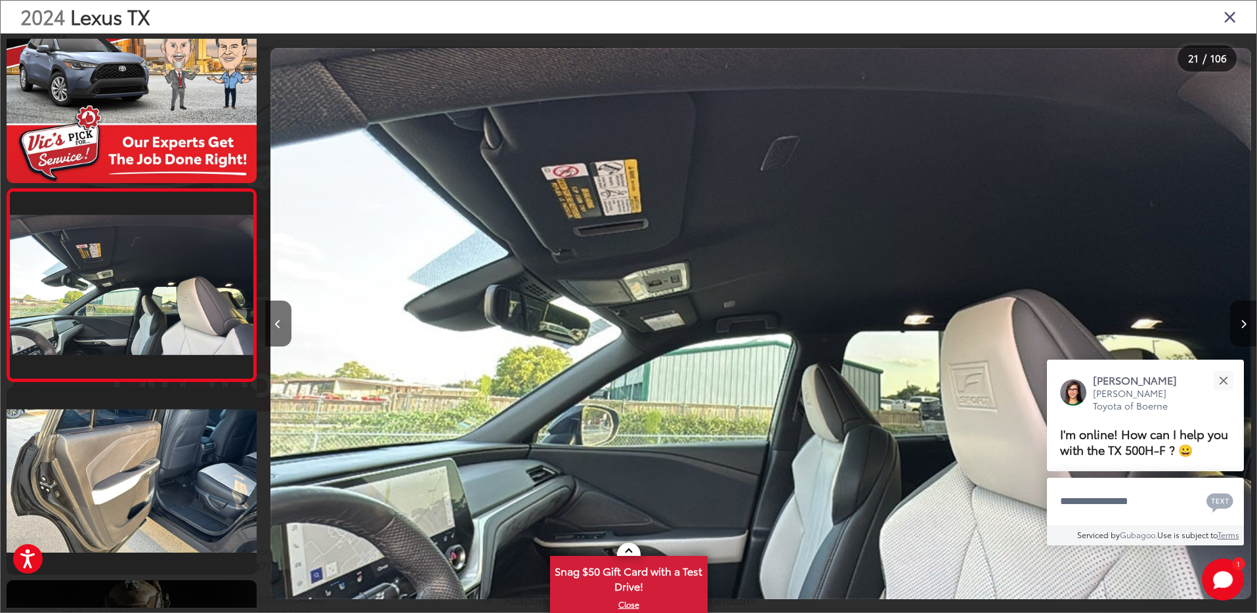
click at [1236, 316] on button "Next image" at bounding box center [1244, 324] width 26 height 46
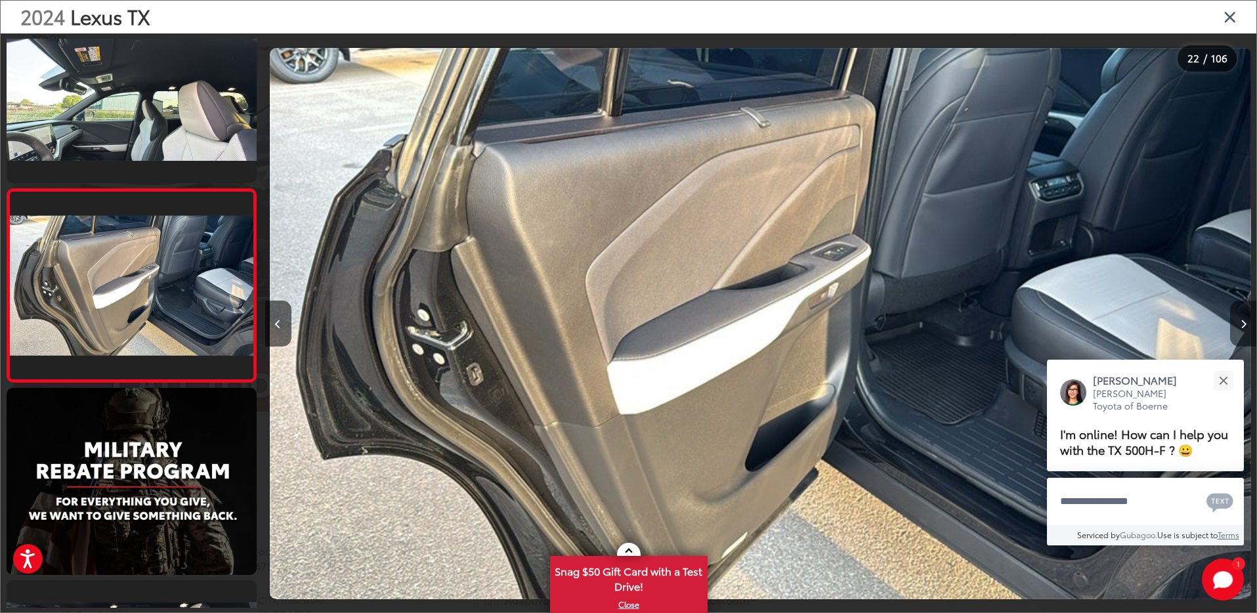
click at [1236, 316] on button "Next image" at bounding box center [1244, 324] width 26 height 46
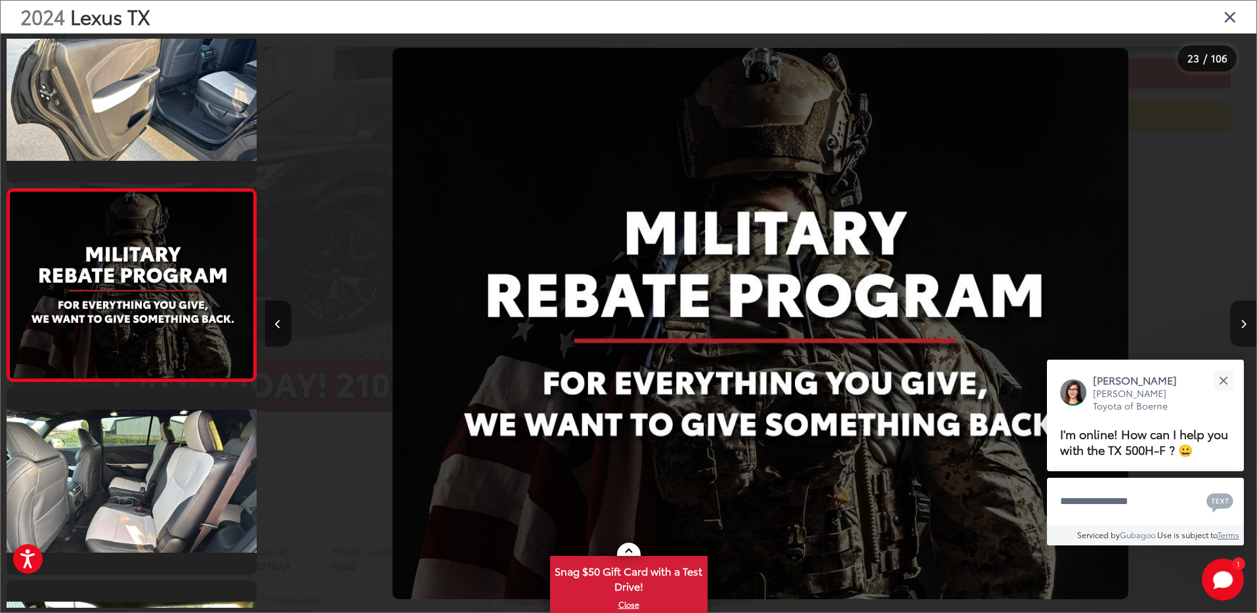
click at [1236, 316] on button "Next image" at bounding box center [1244, 324] width 26 height 46
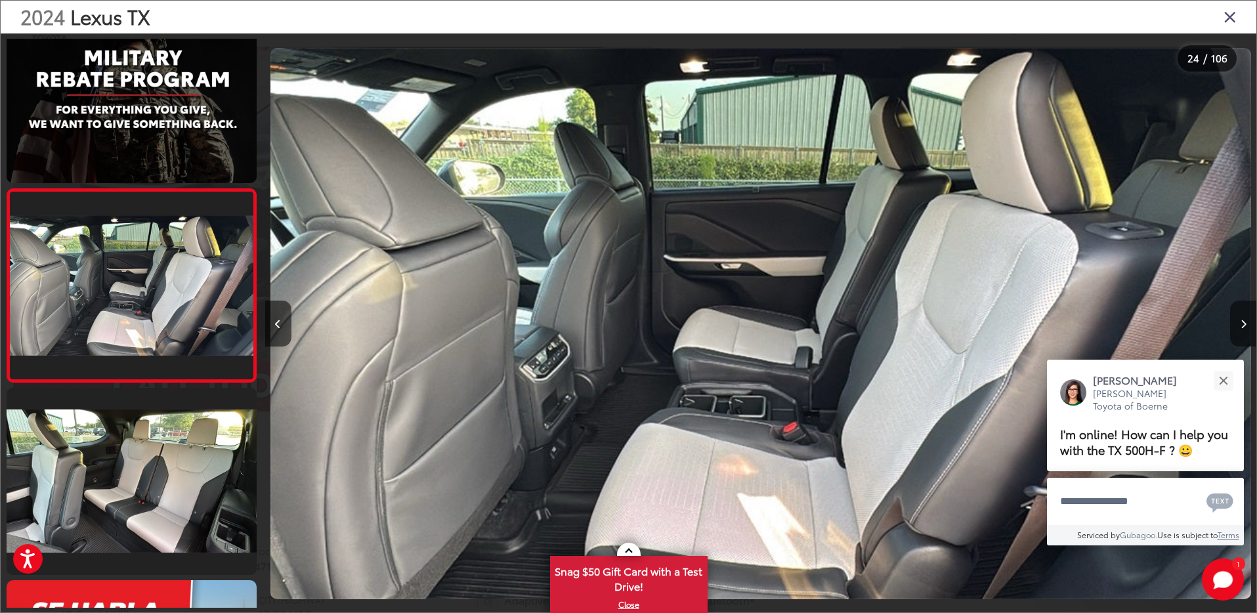
click at [1236, 316] on button "Next image" at bounding box center [1244, 324] width 26 height 46
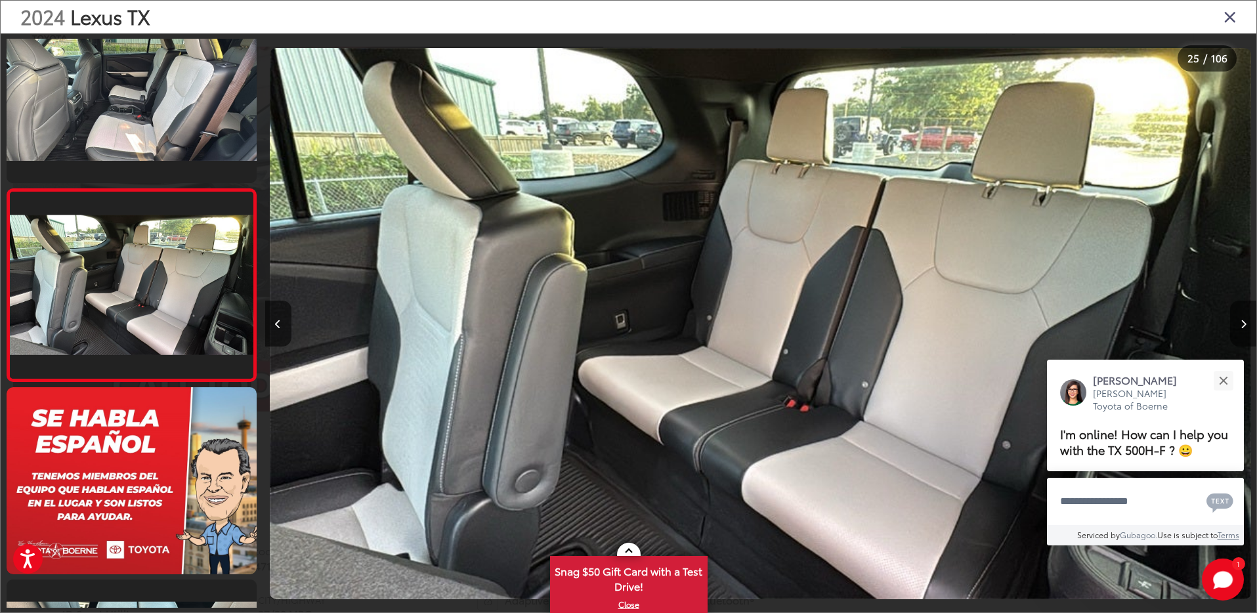
click at [1236, 316] on button "Next image" at bounding box center [1244, 324] width 26 height 46
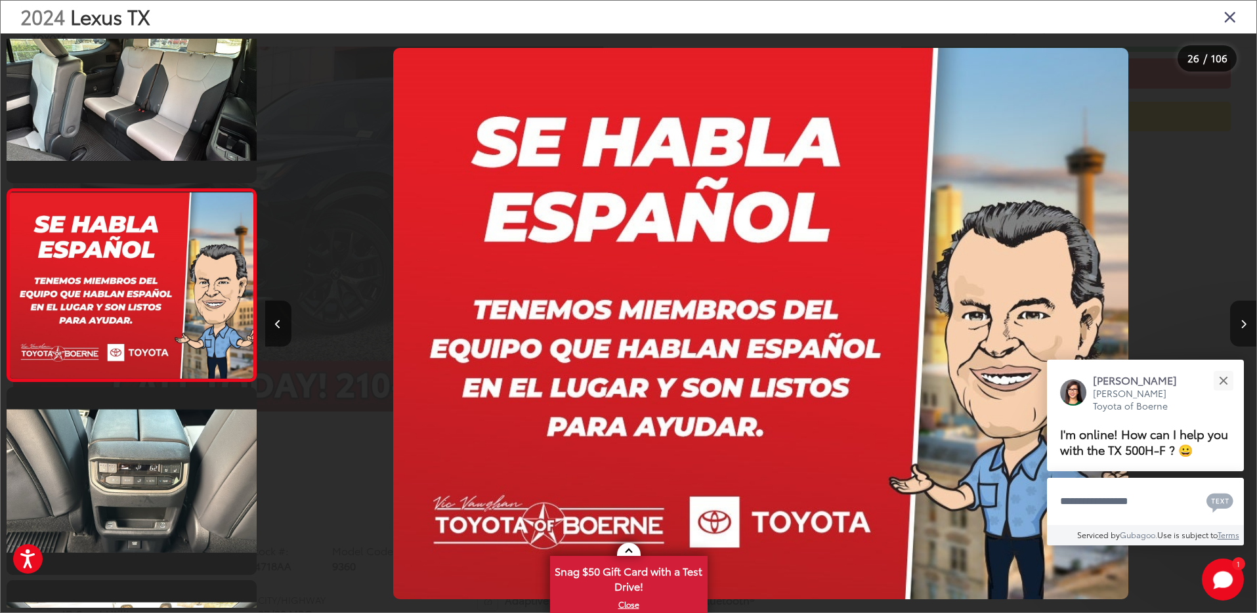
click at [1236, 316] on button "Next image" at bounding box center [1244, 324] width 26 height 46
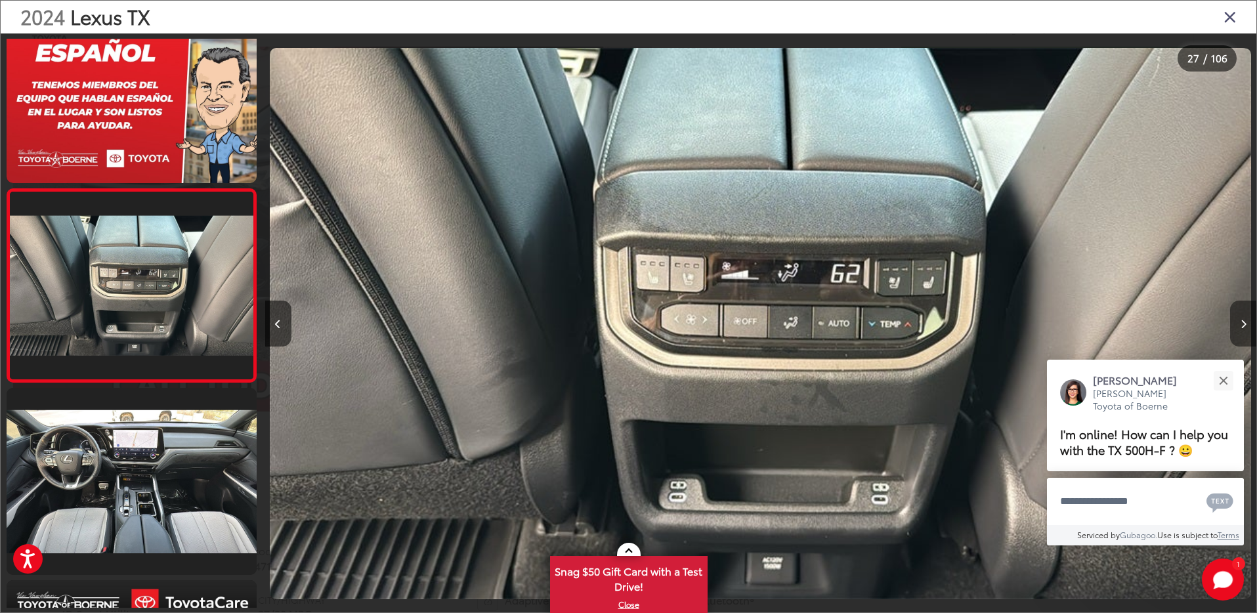
click at [1236, 316] on button "Next image" at bounding box center [1244, 324] width 26 height 46
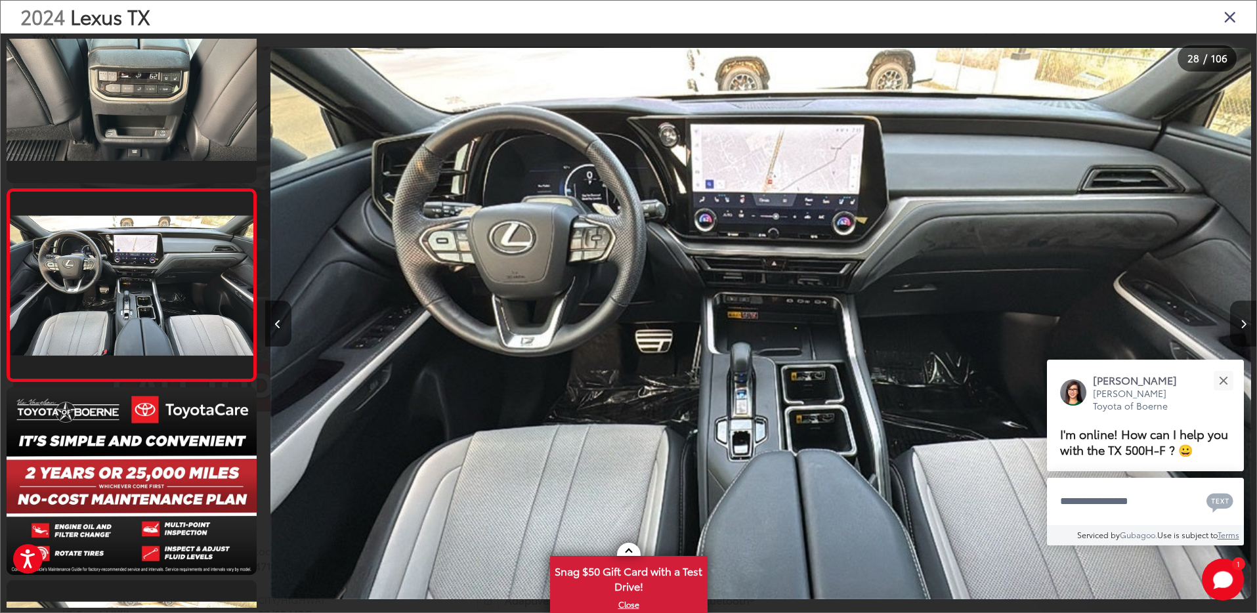
click at [1236, 316] on button "Next image" at bounding box center [1244, 324] width 26 height 46
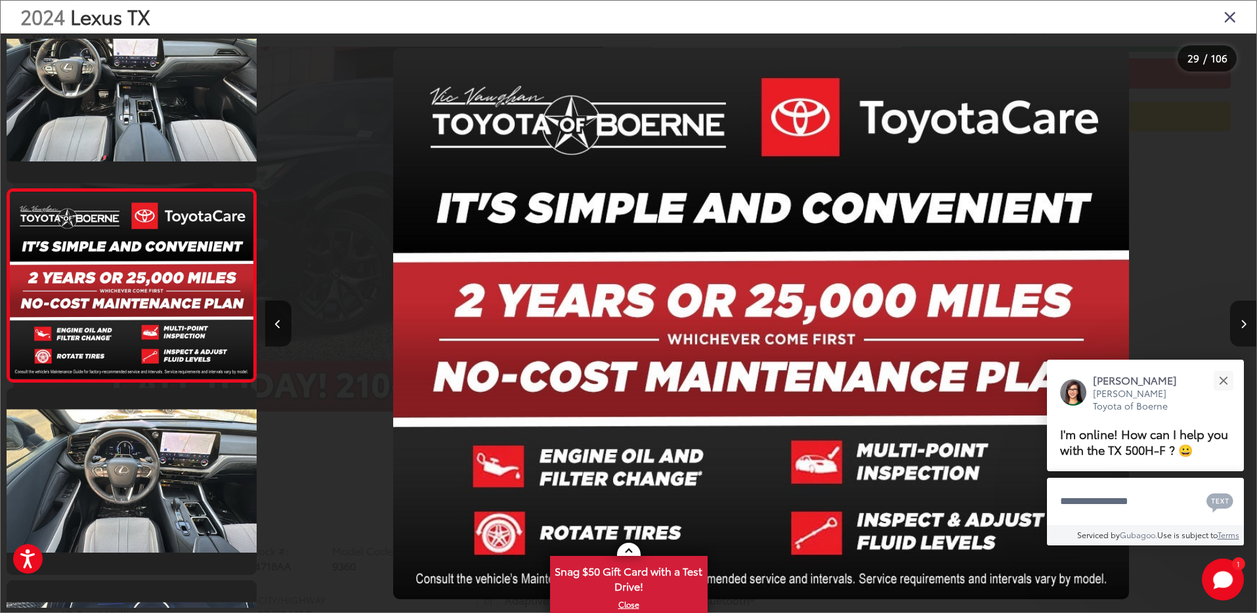
click at [1236, 316] on button "Next image" at bounding box center [1244, 324] width 26 height 46
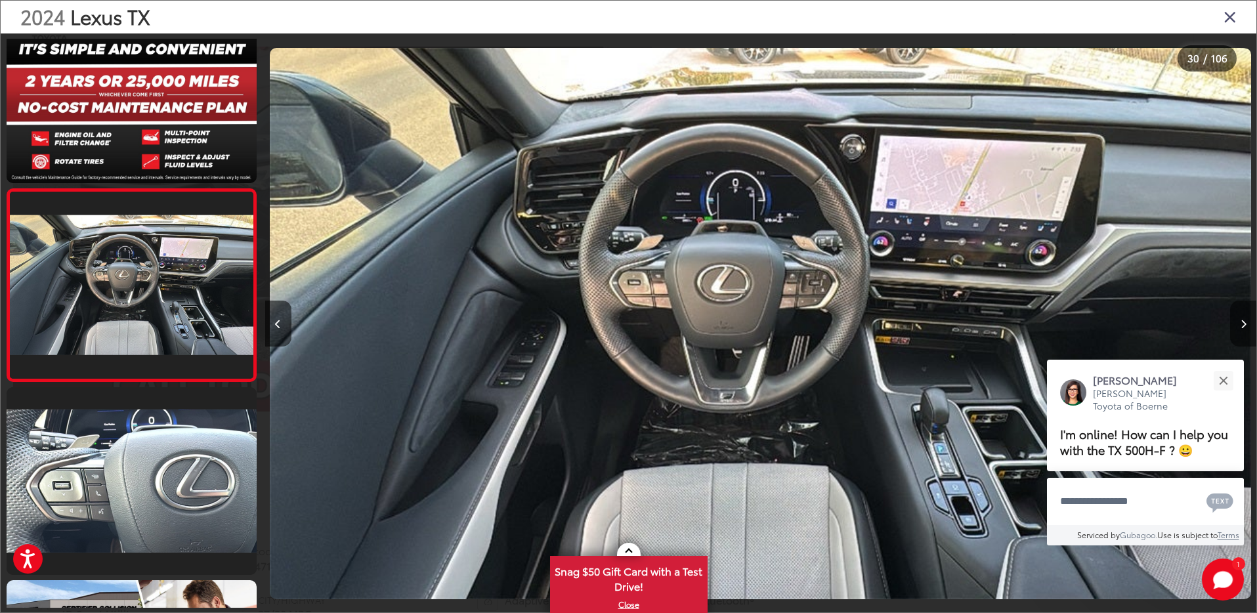
click at [1236, 316] on button "Next image" at bounding box center [1244, 324] width 26 height 46
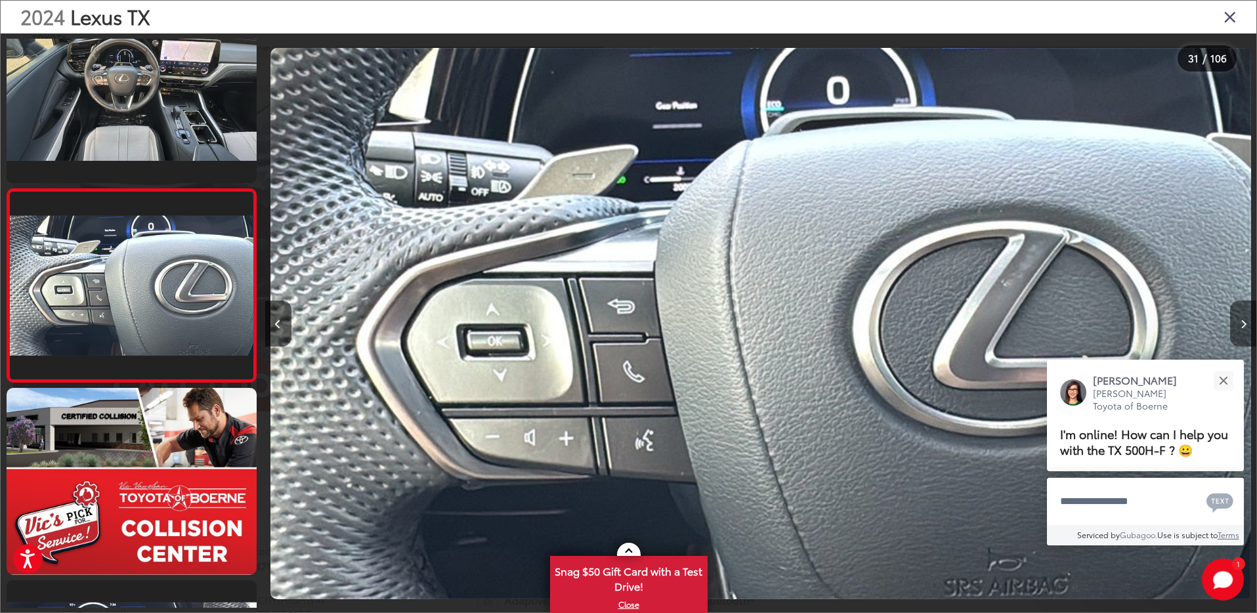
click at [1236, 316] on button "Next image" at bounding box center [1244, 324] width 26 height 46
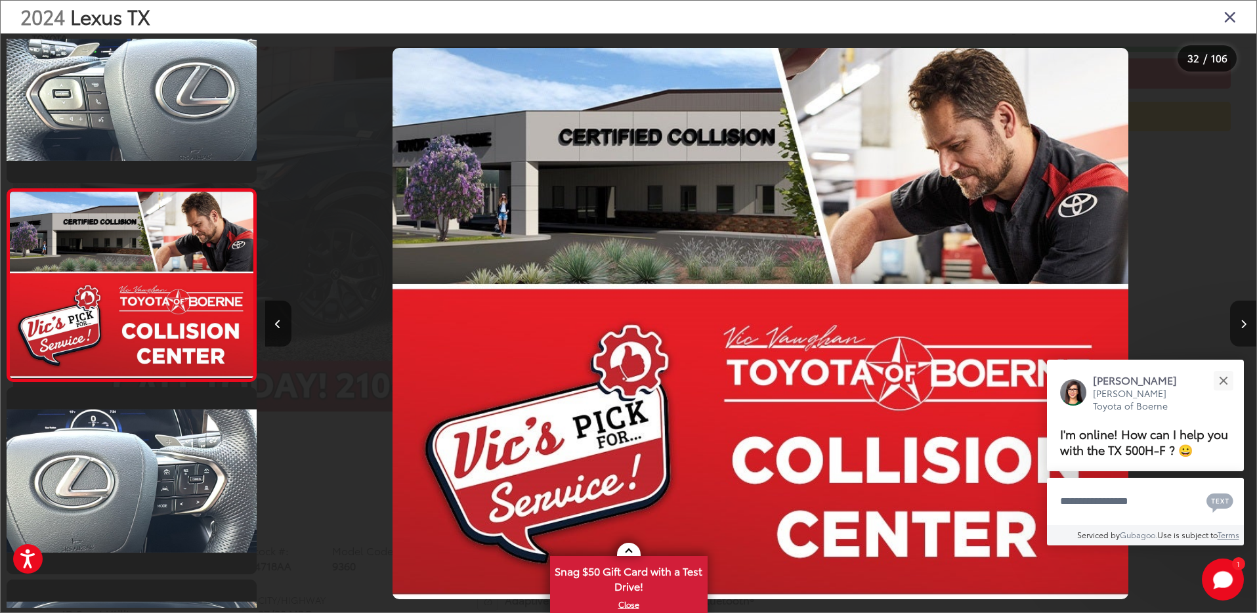
click at [1236, 316] on button "Next image" at bounding box center [1244, 324] width 26 height 46
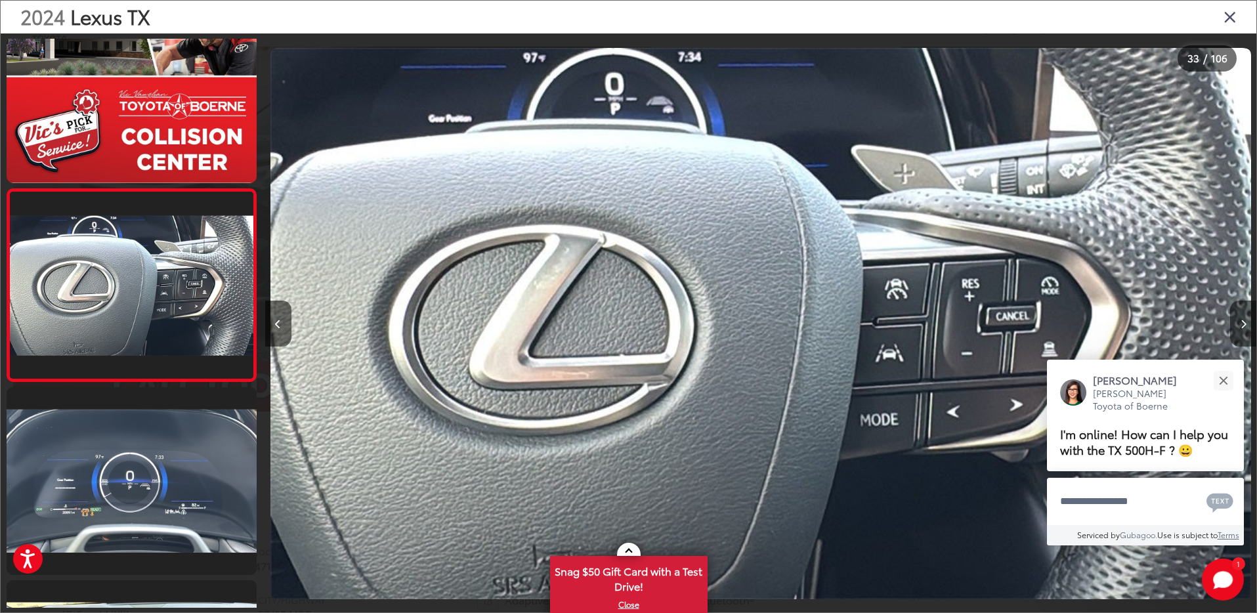
click at [1236, 316] on button "Next image" at bounding box center [1244, 324] width 26 height 46
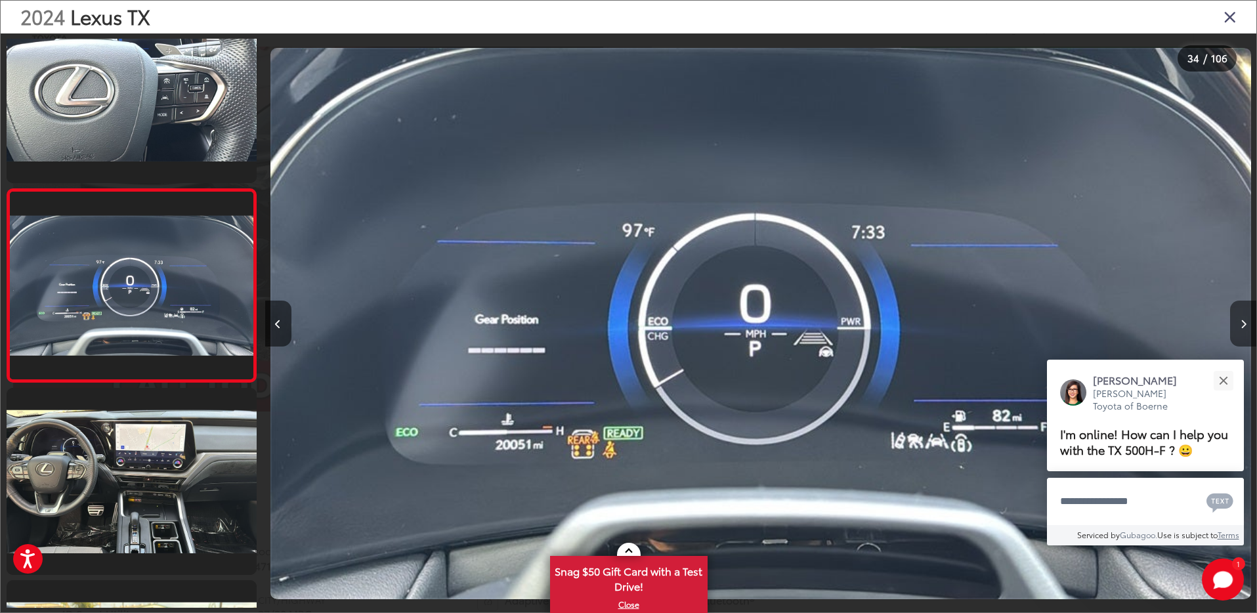
click at [1236, 316] on button "Next image" at bounding box center [1244, 324] width 26 height 46
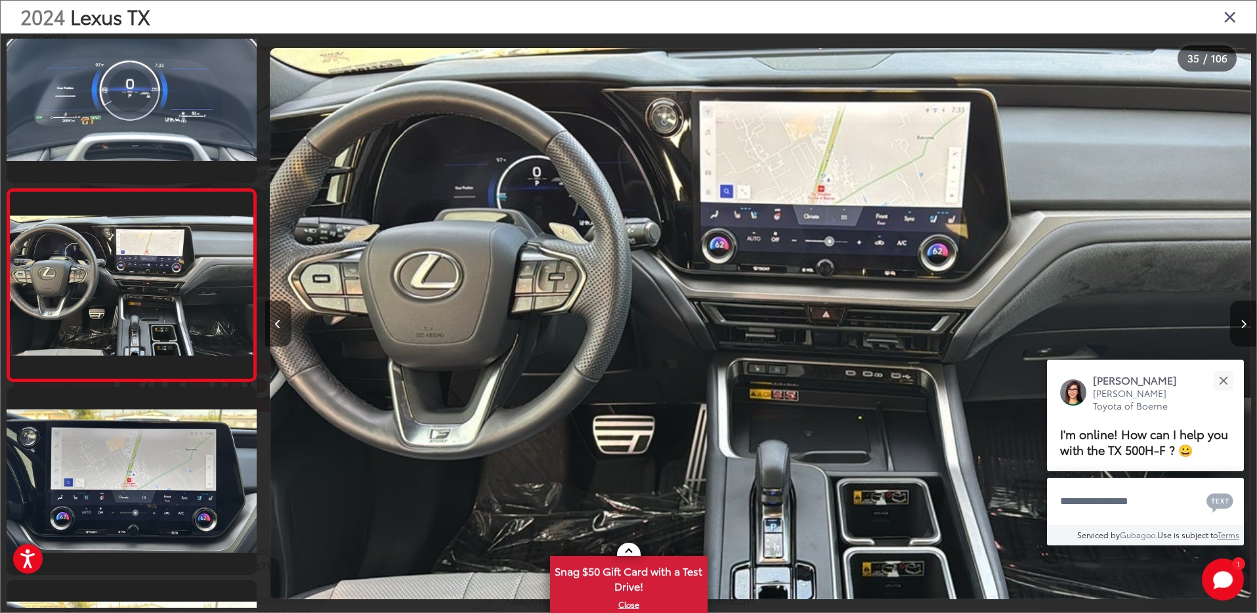
click at [1236, 316] on button "Next image" at bounding box center [1244, 324] width 26 height 46
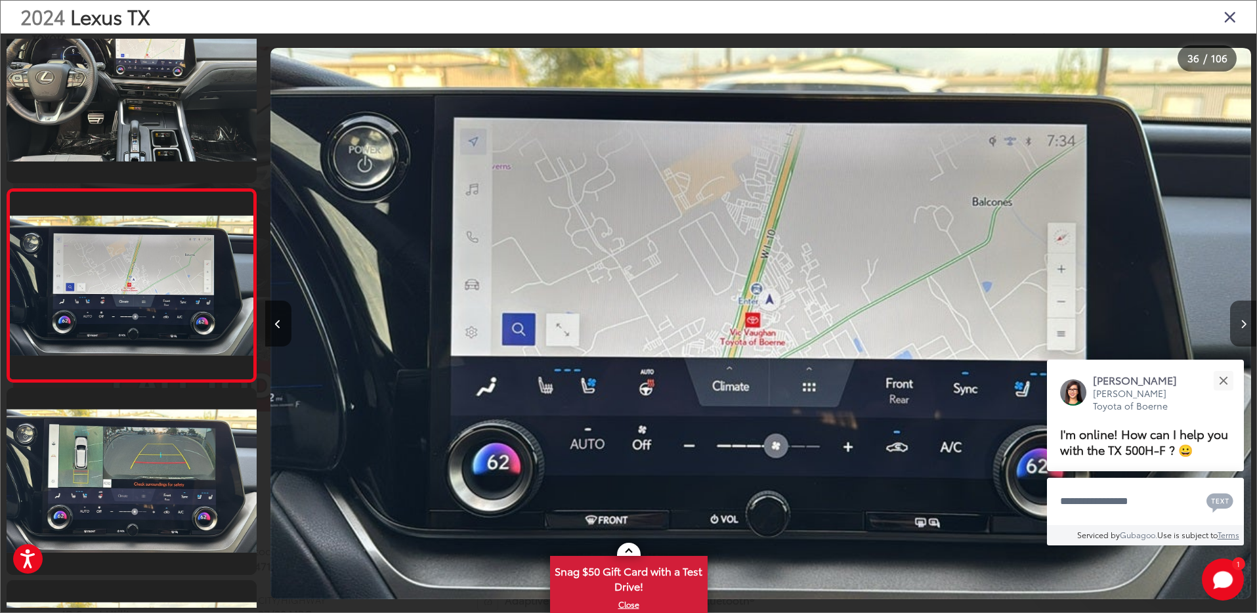
click at [1236, 316] on button "Next image" at bounding box center [1244, 324] width 26 height 46
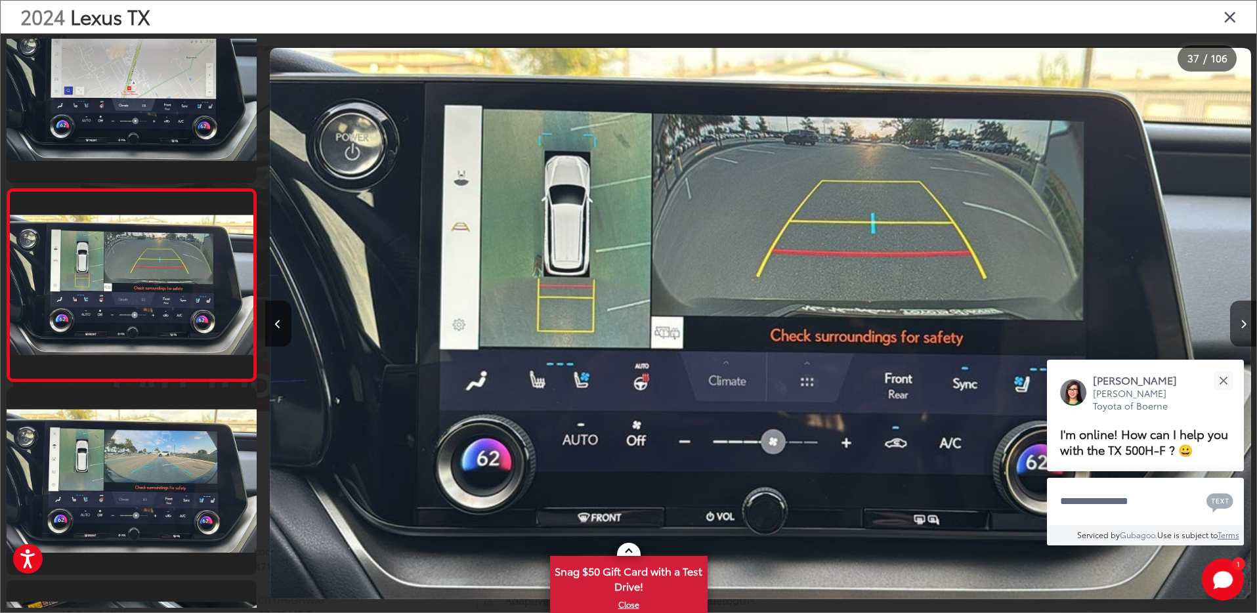
click at [1232, 21] on icon "Close gallery" at bounding box center [1230, 16] width 13 height 17
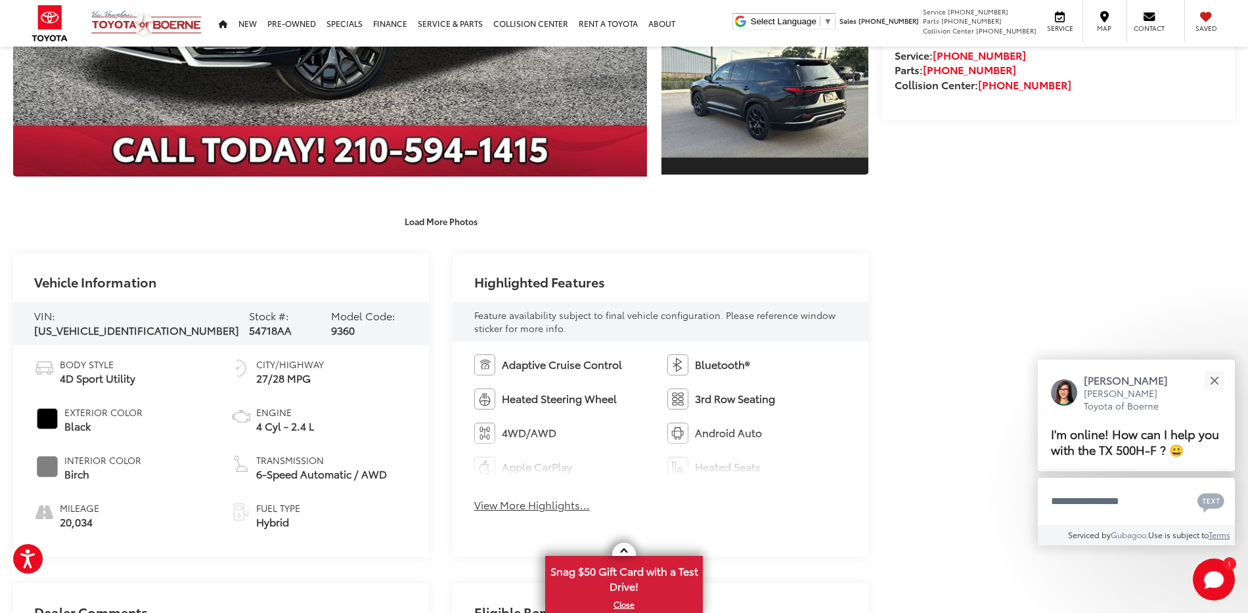
scroll to position [460, 0]
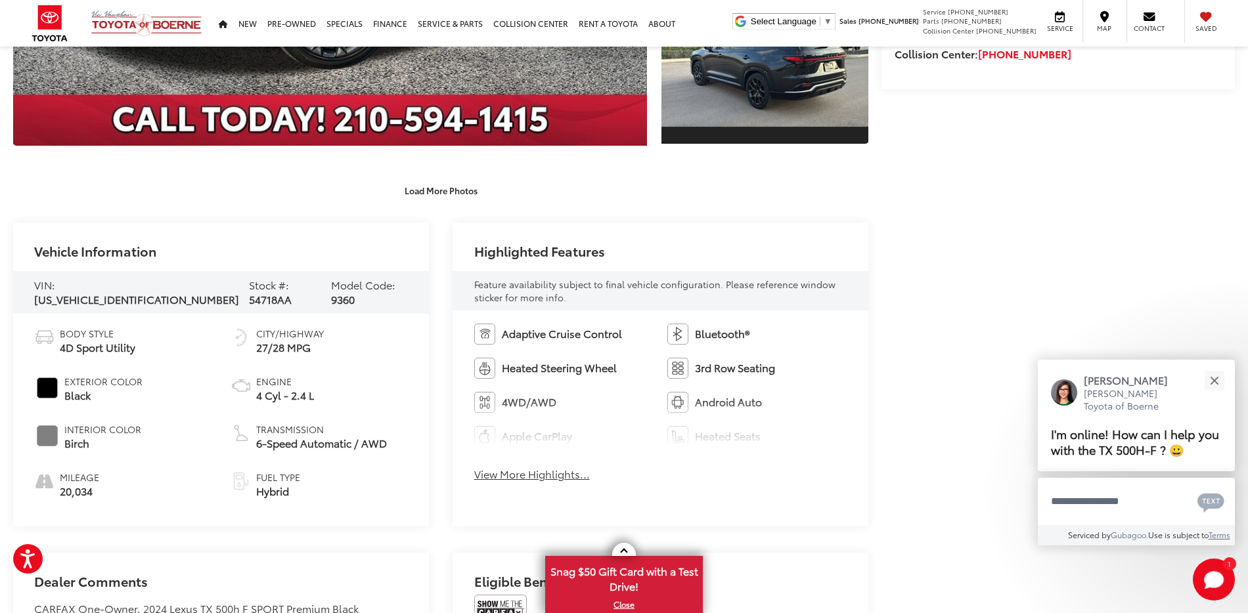
click at [503, 473] on button "View More Highlights..." at bounding box center [532, 474] width 116 height 15
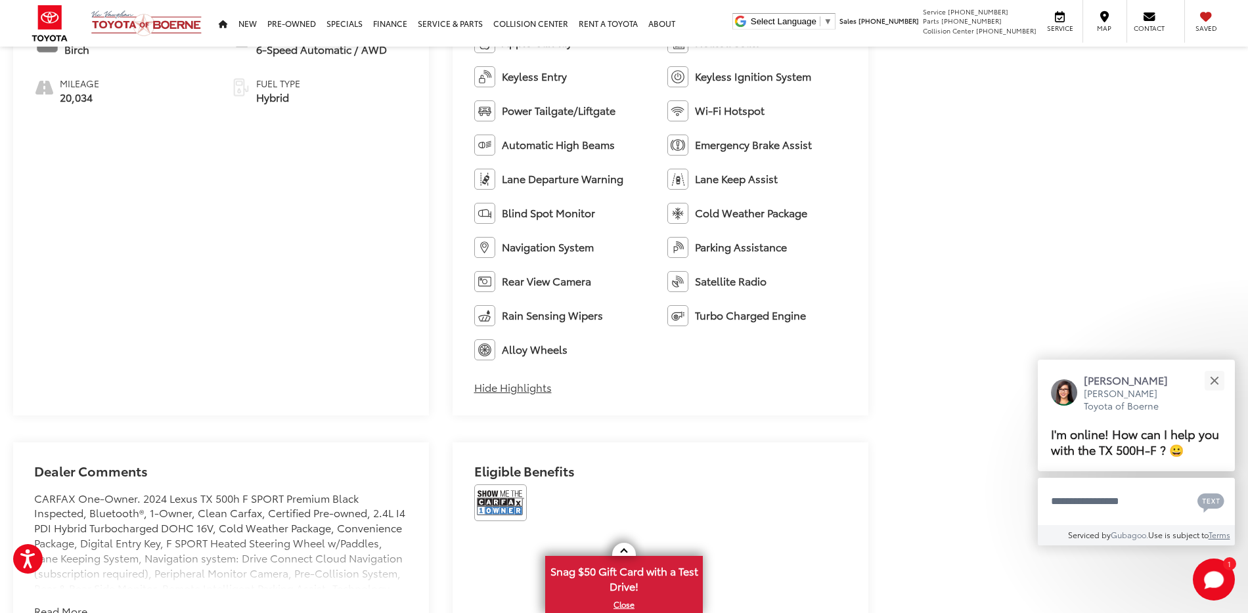
scroll to position [919, 0]
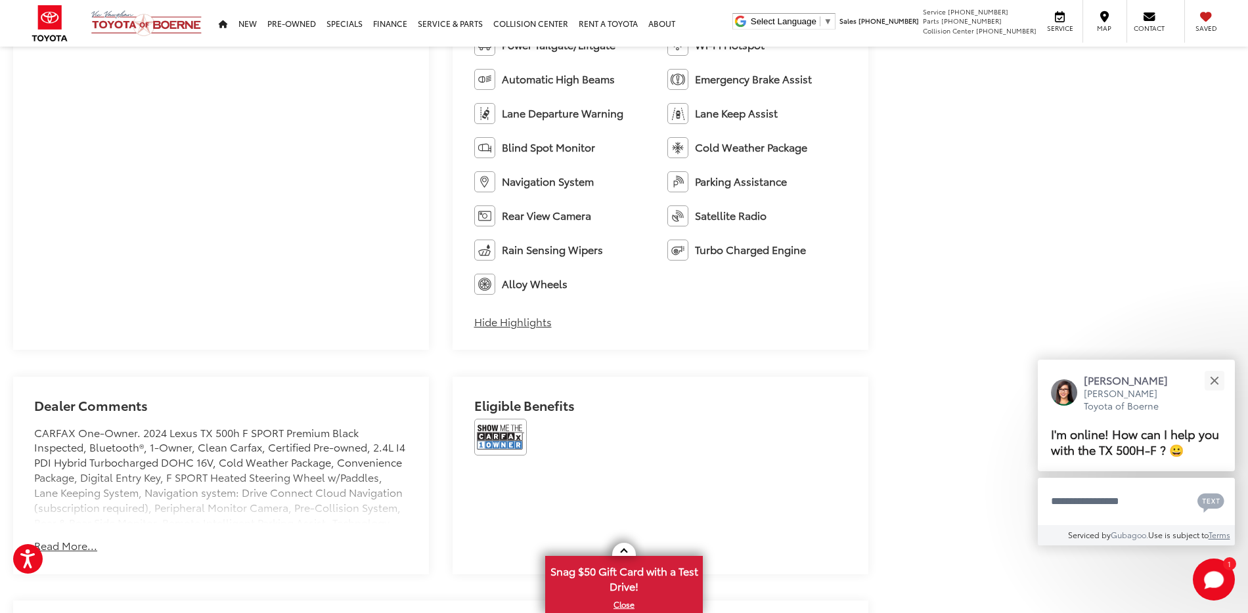
click at [77, 545] on button "Read More..." at bounding box center [65, 545] width 63 height 15
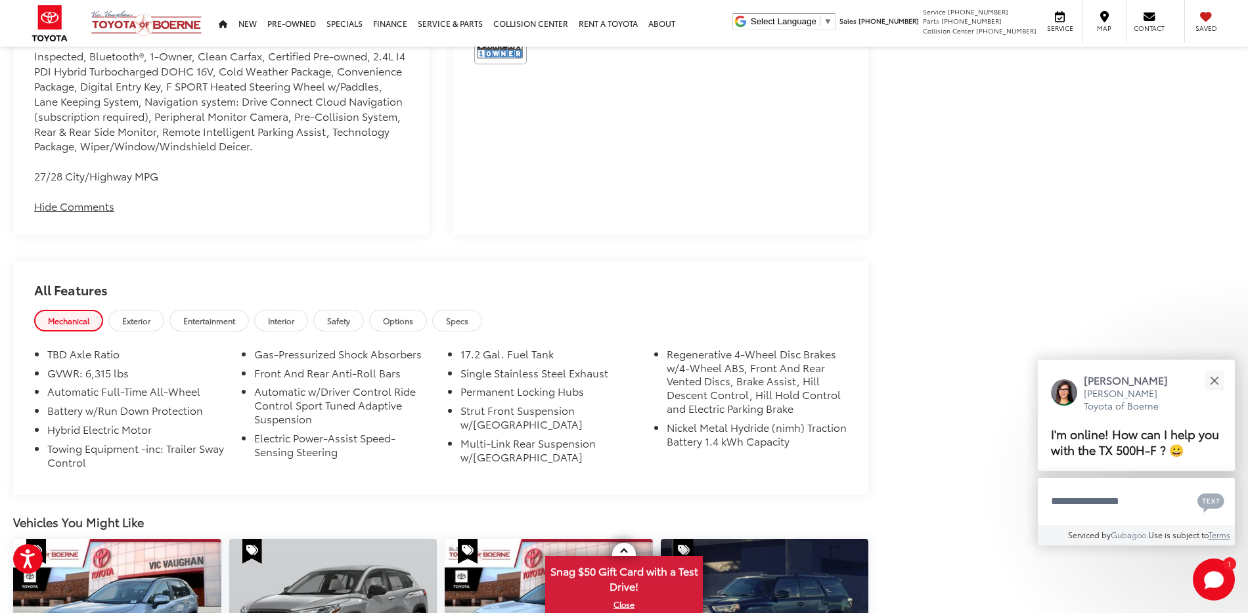
scroll to position [1313, 0]
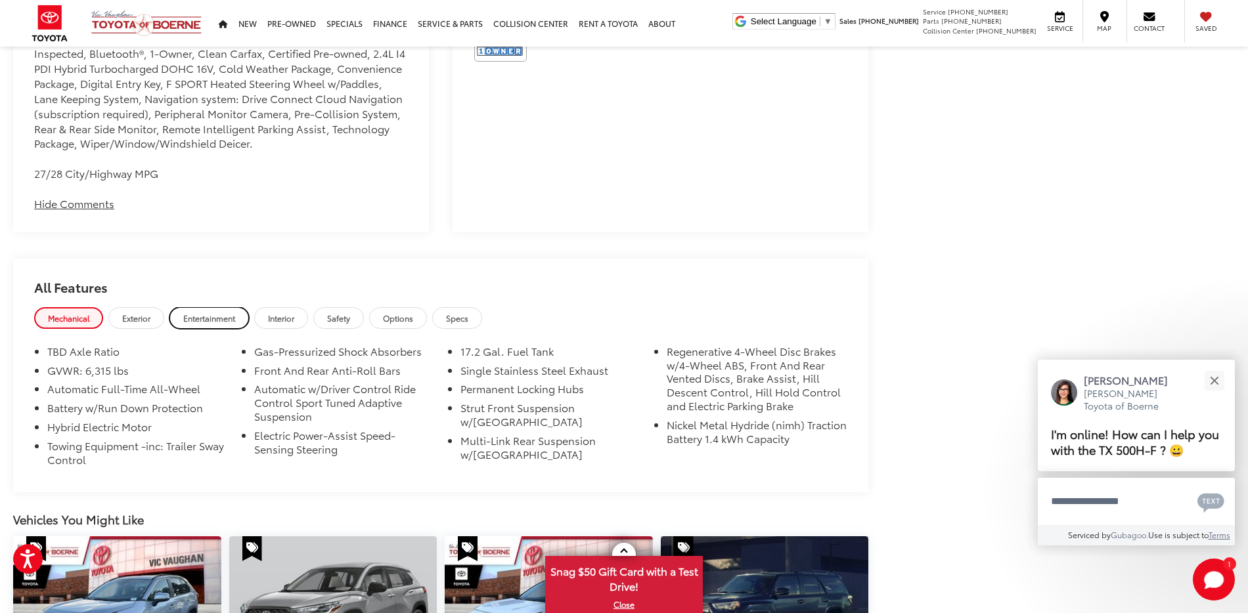
click at [231, 318] on span "Entertainment" at bounding box center [209, 318] width 52 height 11
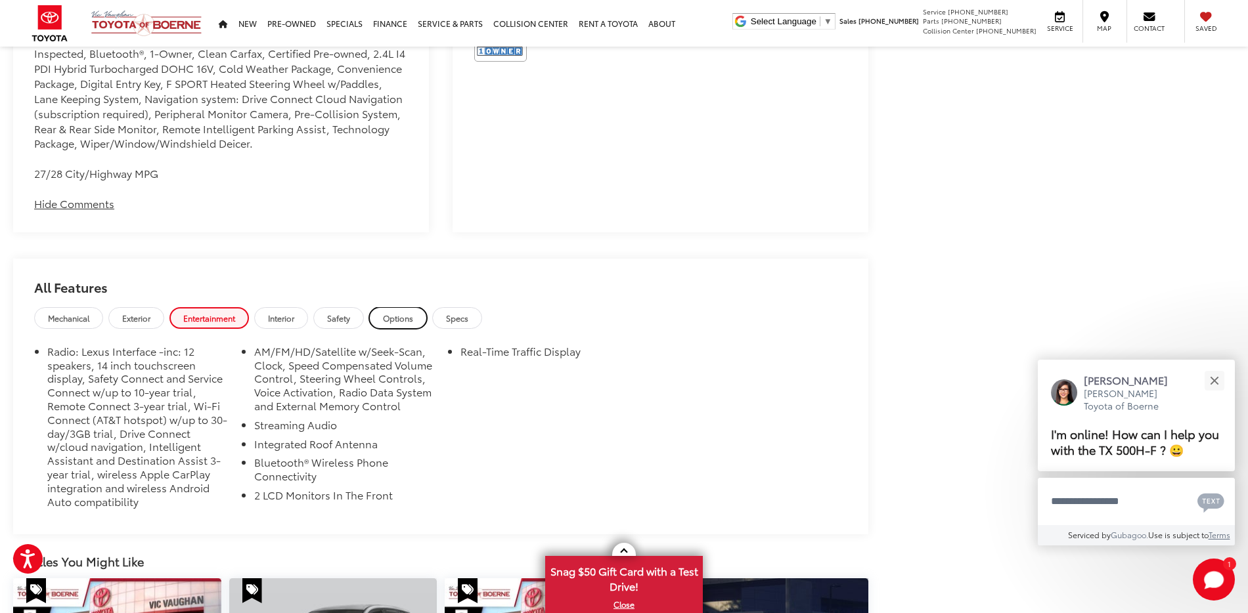
click at [395, 320] on span "Options" at bounding box center [398, 318] width 30 height 11
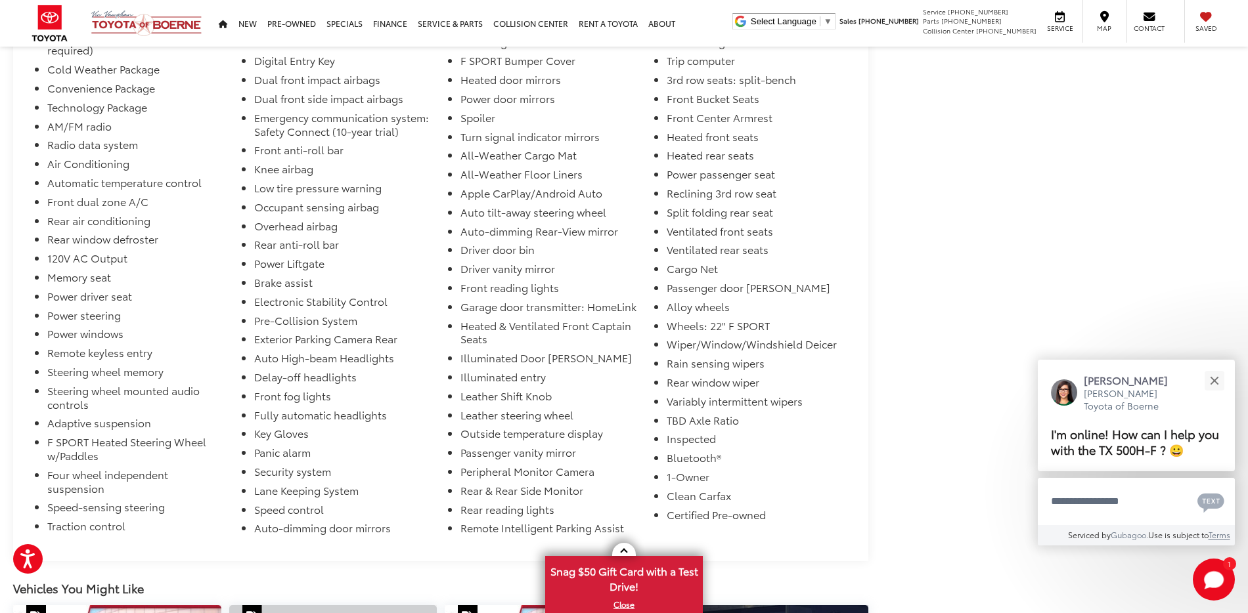
scroll to position [1576, 0]
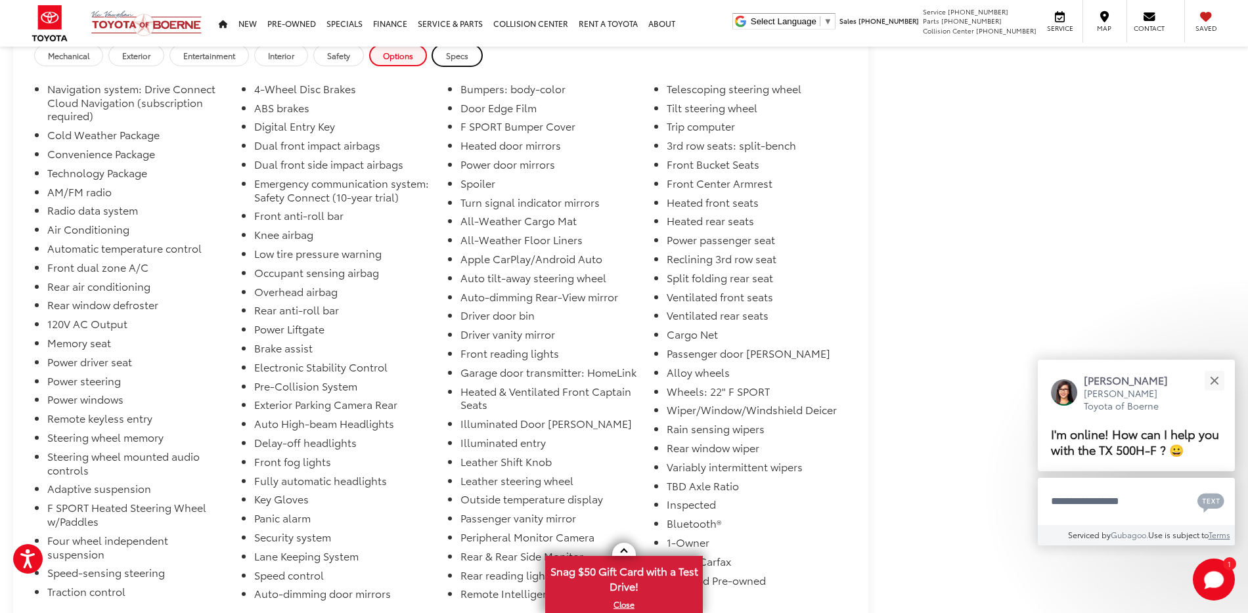
click at [454, 61] on link "Specs" at bounding box center [457, 56] width 50 height 22
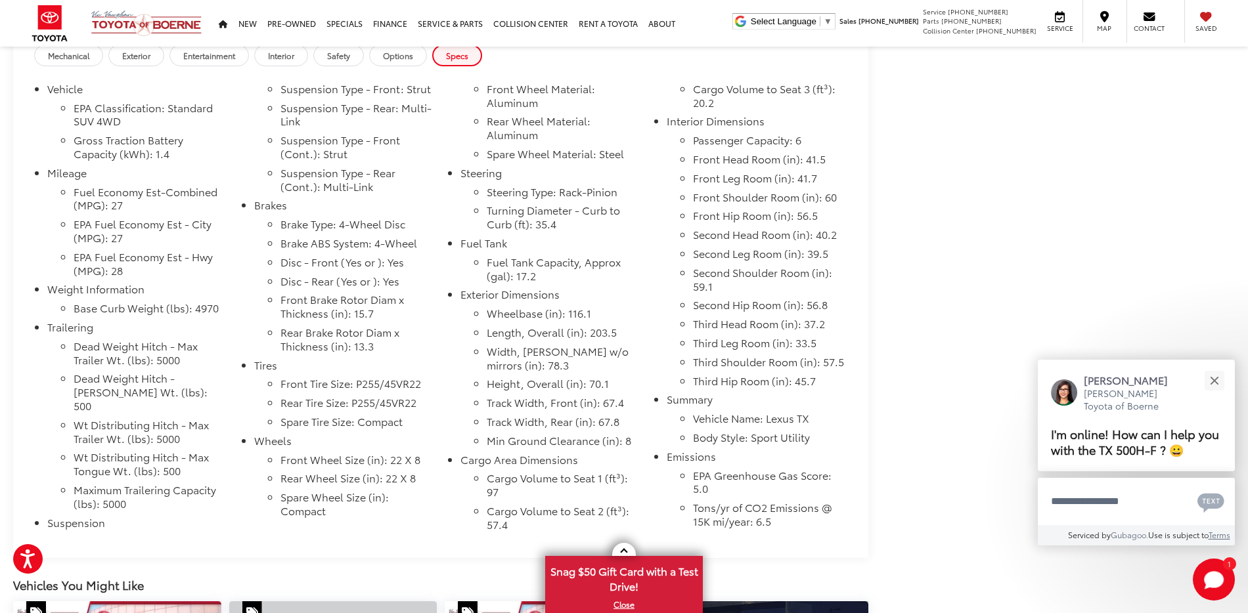
click at [410, 68] on div "Mechanical Exterior Entertainment Interior Safety Options Specs" at bounding box center [440, 57] width 855 height 25
click at [408, 59] on span "Options" at bounding box center [398, 55] width 30 height 11
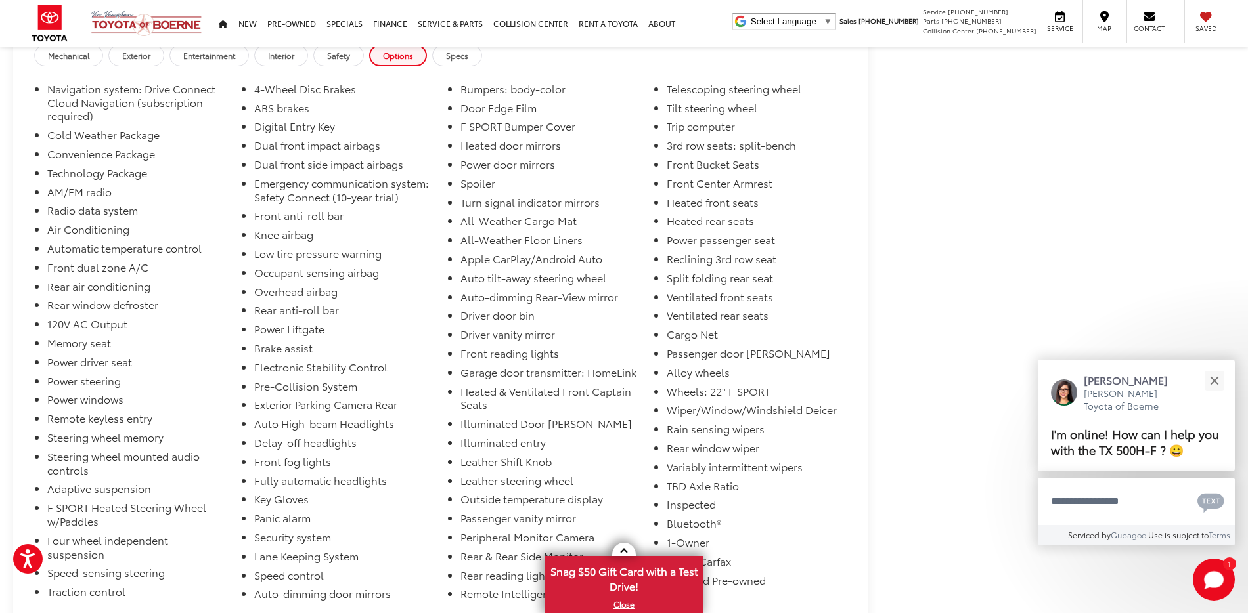
click at [513, 318] on li "Driver door bin" at bounding box center [550, 318] width 180 height 19
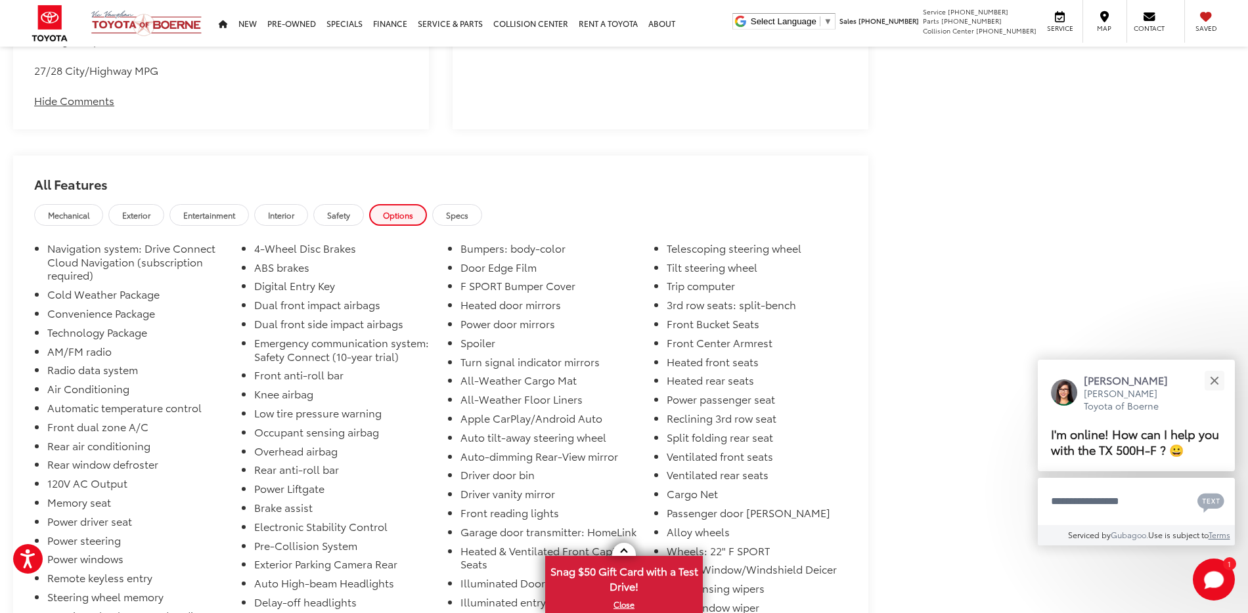
scroll to position [1313, 0]
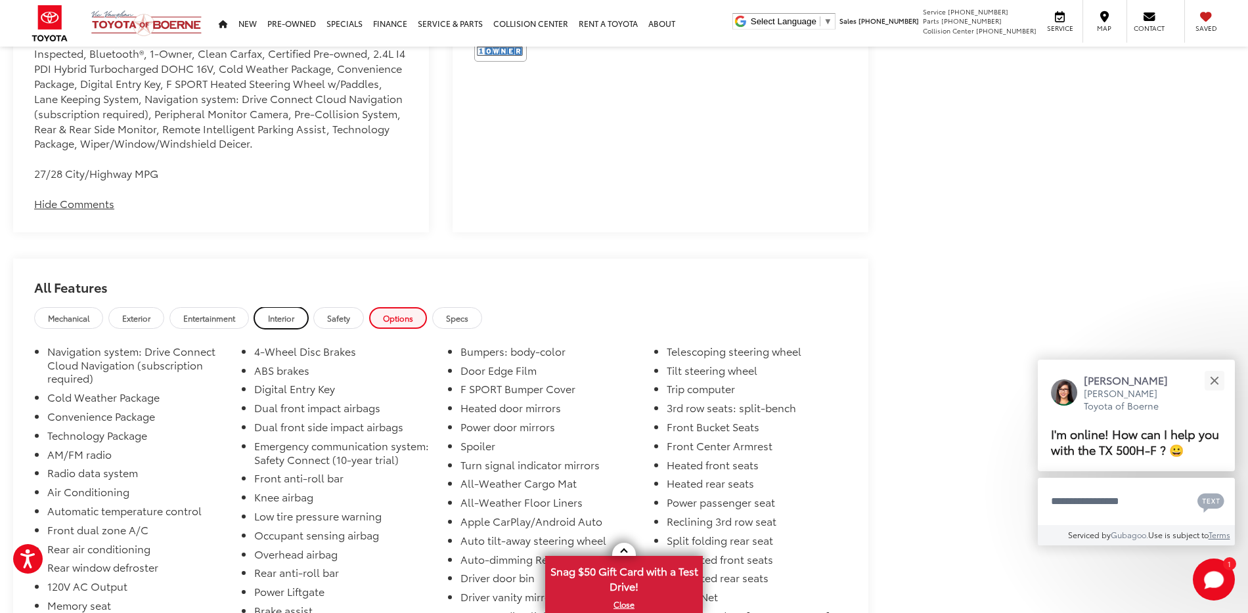
click at [274, 323] on span "Interior" at bounding box center [281, 318] width 26 height 11
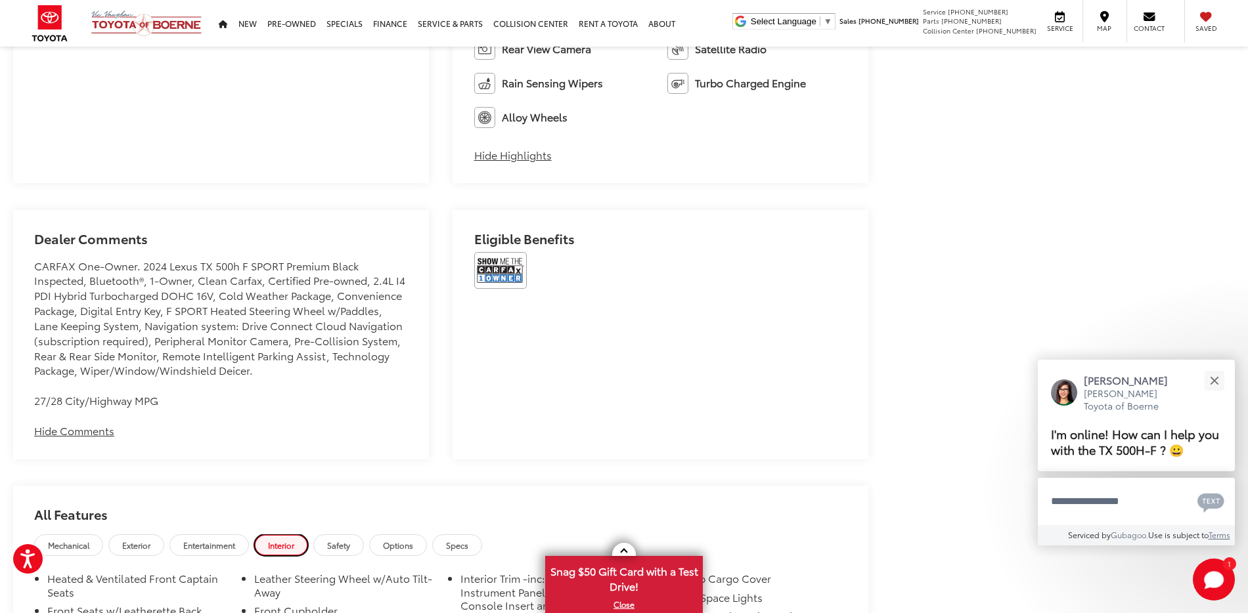
scroll to position [1248, 0]
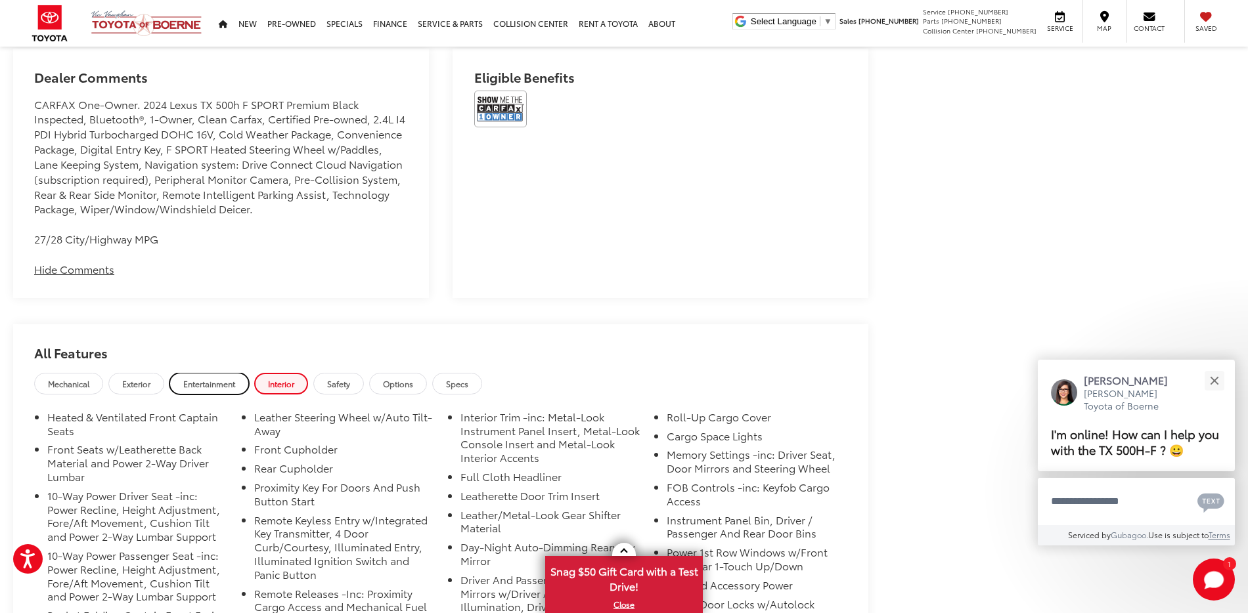
click at [221, 386] on span "Entertainment" at bounding box center [209, 383] width 52 height 11
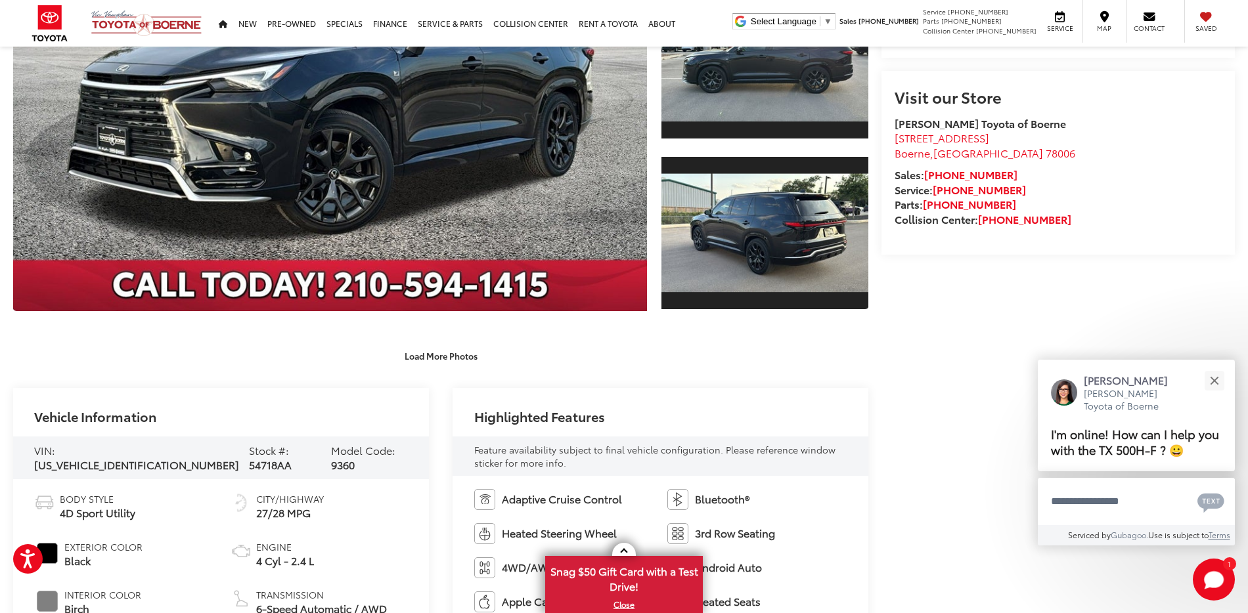
scroll to position [328, 0]
